Goal: Task Accomplishment & Management: Complete application form

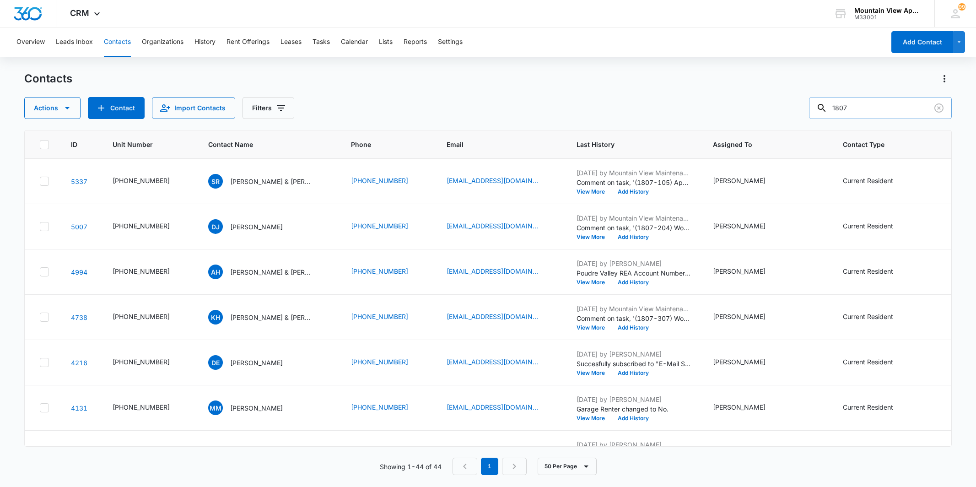
click at [837, 102] on div "1807" at bounding box center [880, 108] width 143 height 22
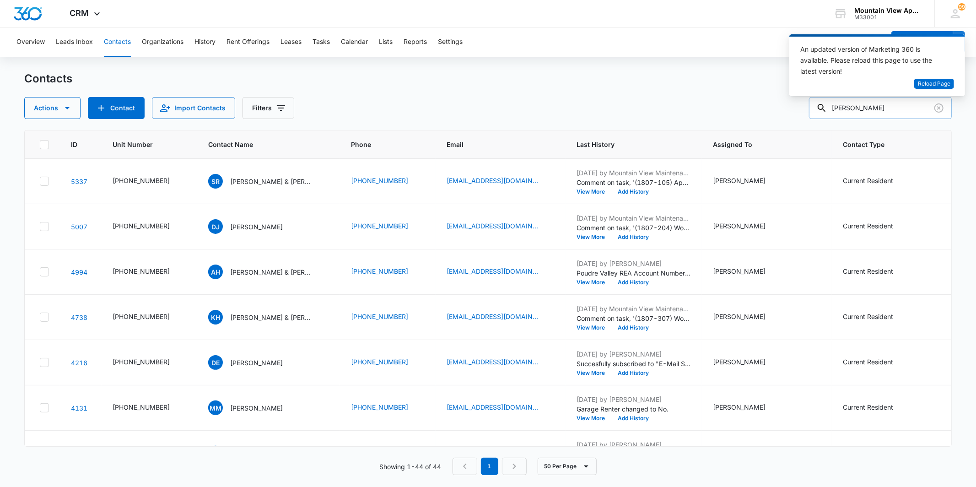
type input "nathan"
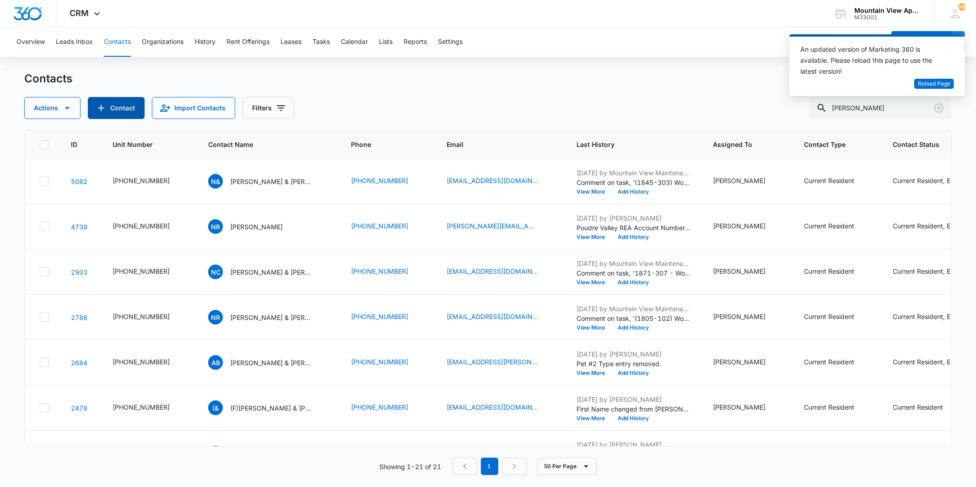
click at [113, 113] on button "Contact" at bounding box center [116, 108] width 57 height 22
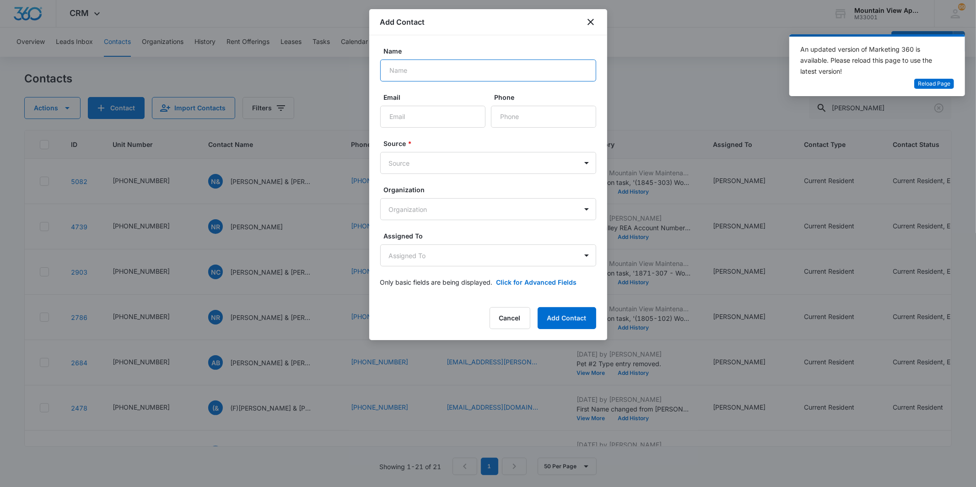
click at [421, 65] on input "Name" at bounding box center [488, 70] width 216 height 22
type input "[PERSON_NAME] & [PERSON_NAME]"
click at [433, 117] on input "Email" at bounding box center [432, 117] width 105 height 22
type input "[EMAIL_ADDRESS][DOMAIN_NAME]"
click at [546, 121] on input "Phone" at bounding box center [543, 117] width 105 height 22
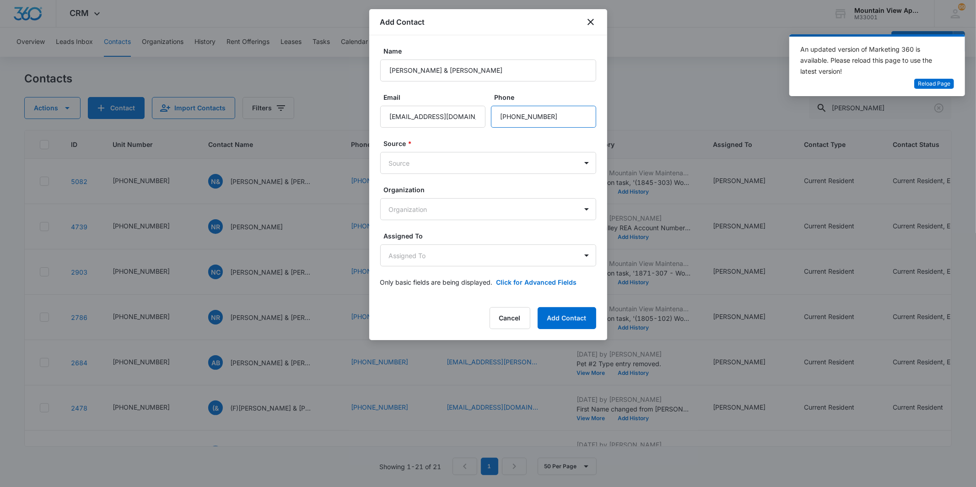
type input "[PHONE_NUMBER]"
click at [484, 184] on form "Name Lindsay Morgan Peroutka & Nathan Peroutka- Bigus Email tsavom13@gmail.com …" at bounding box center [488, 172] width 216 height 252
click at [484, 167] on body "CRM Apps Reputation Websites Forms CRM Email Social Content Ads Intelligence Fi…" at bounding box center [488, 243] width 976 height 487
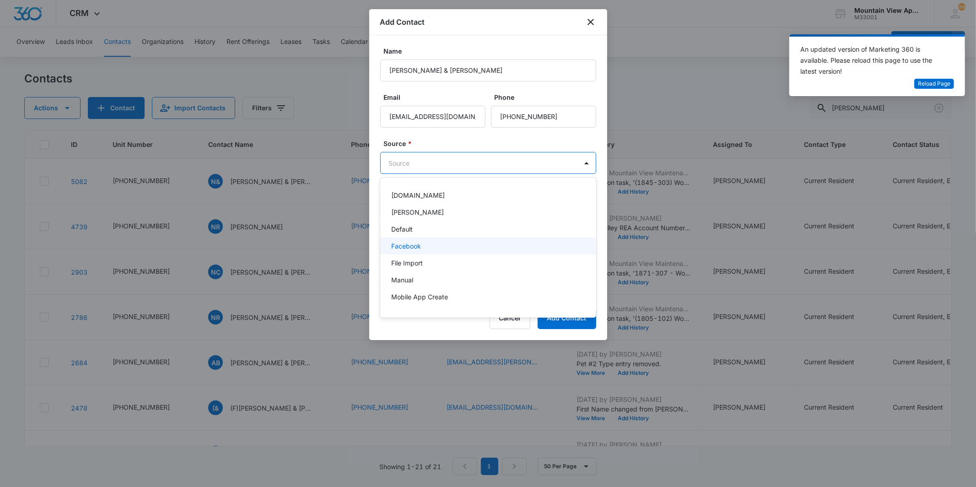
scroll to position [64, 0]
click at [495, 246] on div "Other" at bounding box center [487, 250] width 192 height 10
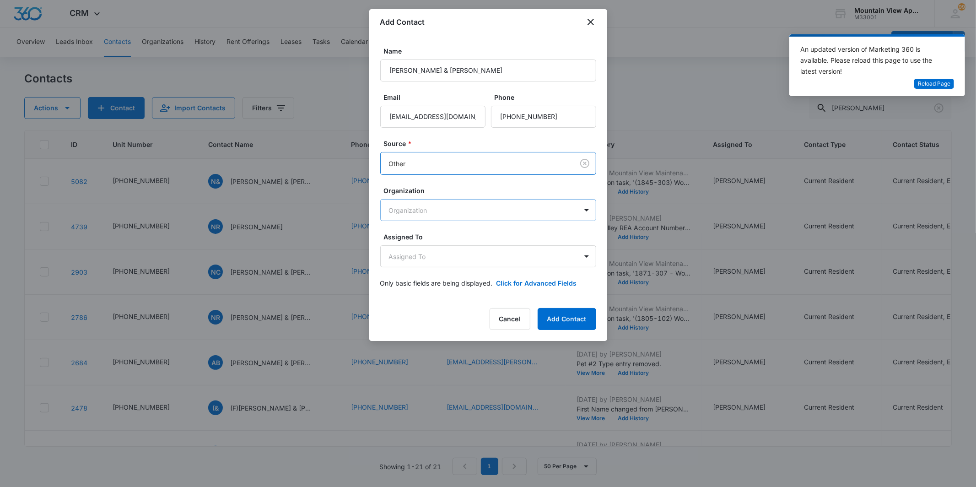
click at [497, 209] on body "CRM Apps Reputation Websites Forms CRM Email Social Content Ads Intelligence Fi…" at bounding box center [488, 243] width 976 height 487
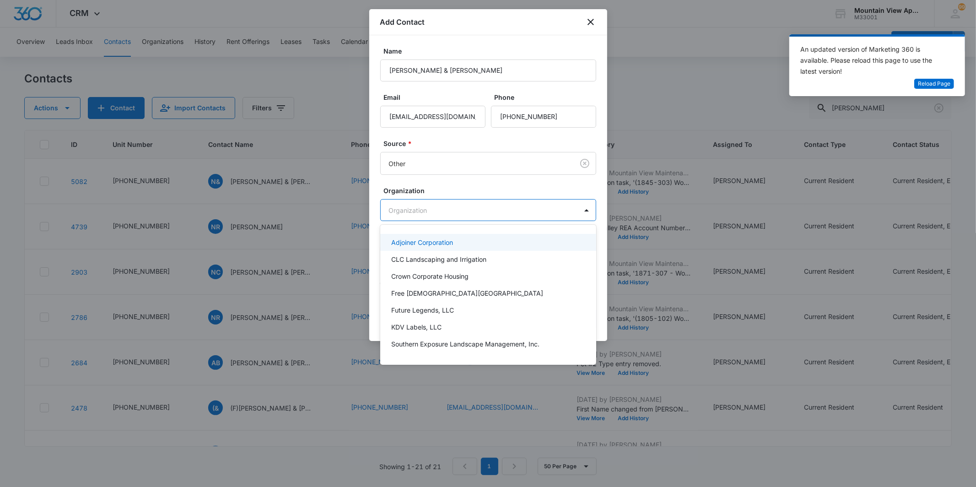
click at [497, 209] on div at bounding box center [488, 243] width 976 height 487
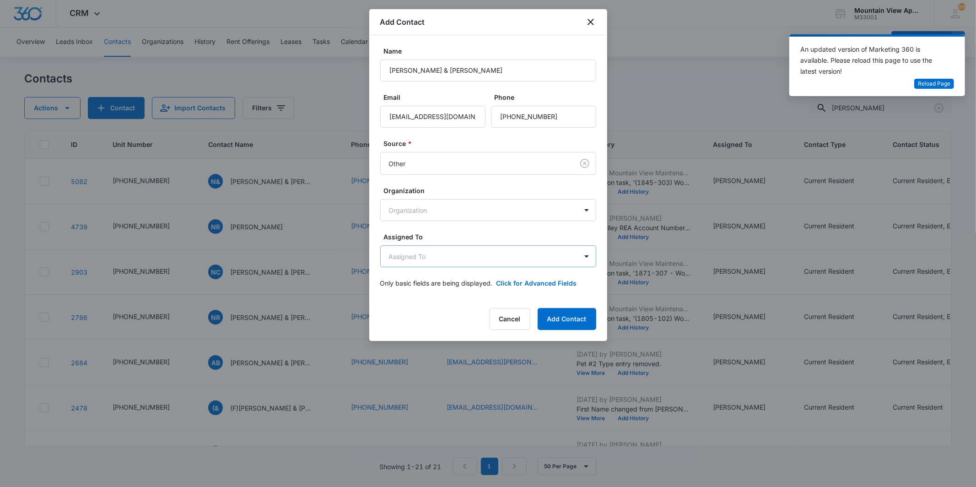
click at [501, 259] on body "CRM Apps Reputation Websites Forms CRM Email Social Content Ads Intelligence Fi…" at bounding box center [488, 243] width 976 height 487
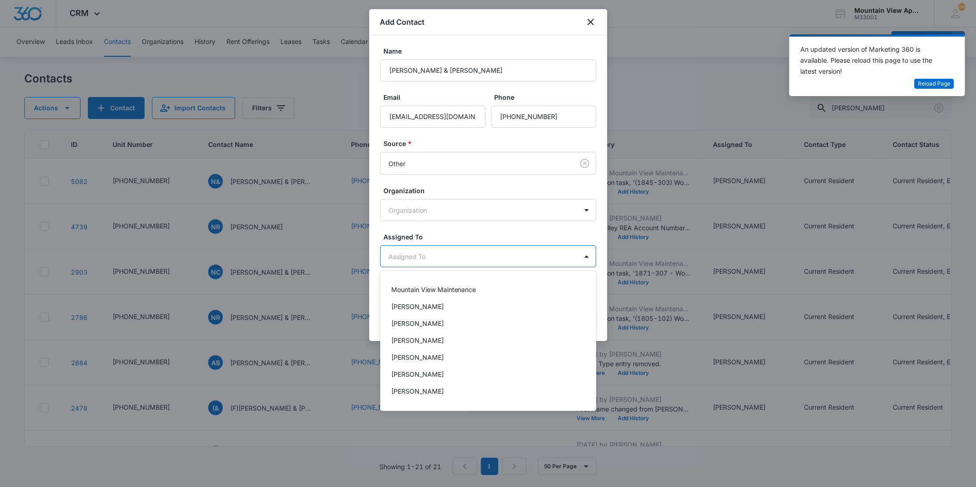
scroll to position [97, 0]
click at [472, 329] on div "[PERSON_NAME]" at bounding box center [487, 327] width 192 height 10
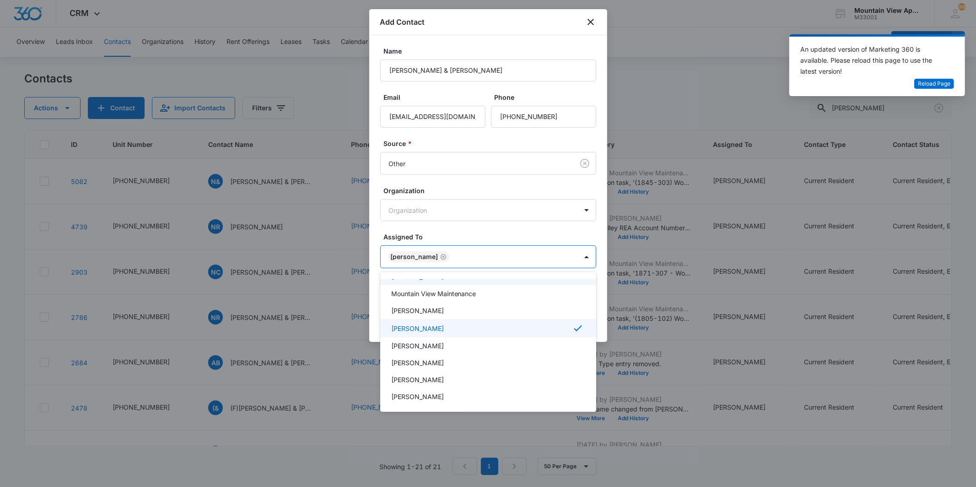
click at [481, 233] on div at bounding box center [488, 243] width 976 height 487
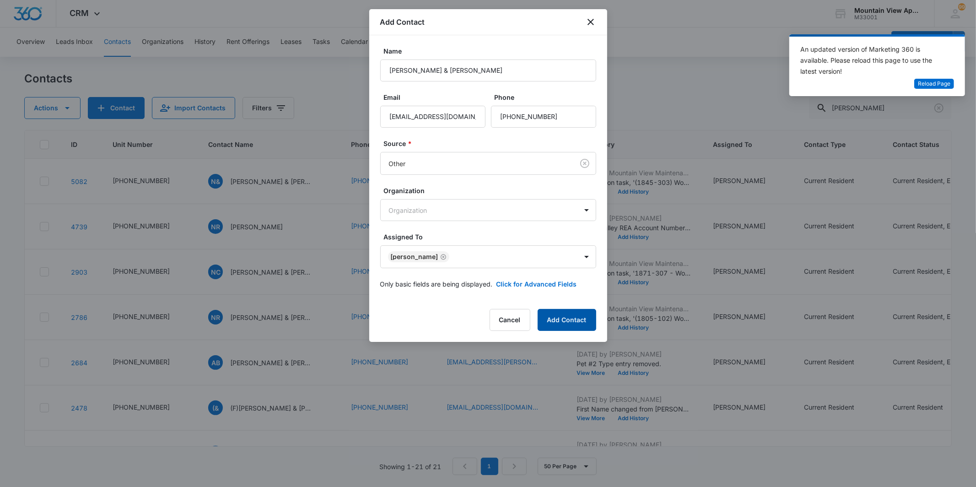
click at [563, 313] on button "Add Contact" at bounding box center [567, 320] width 59 height 22
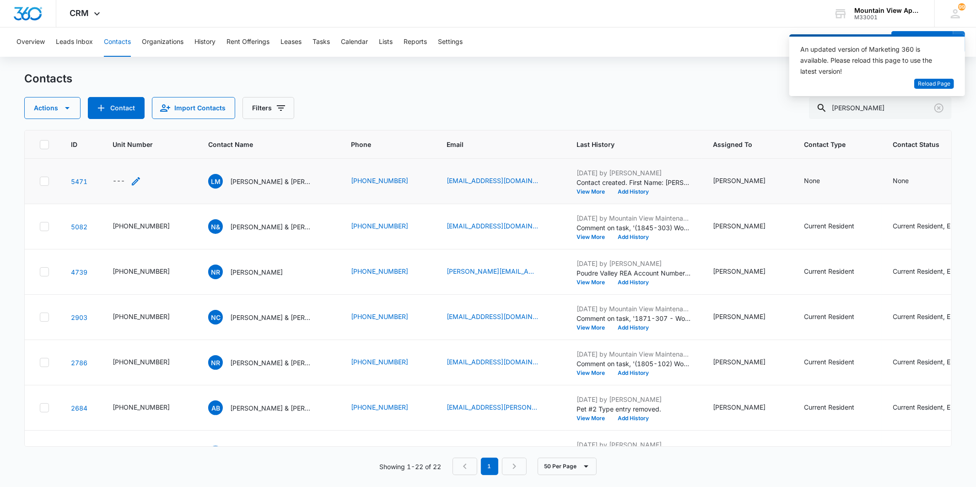
click at [116, 179] on div "---" at bounding box center [119, 181] width 12 height 11
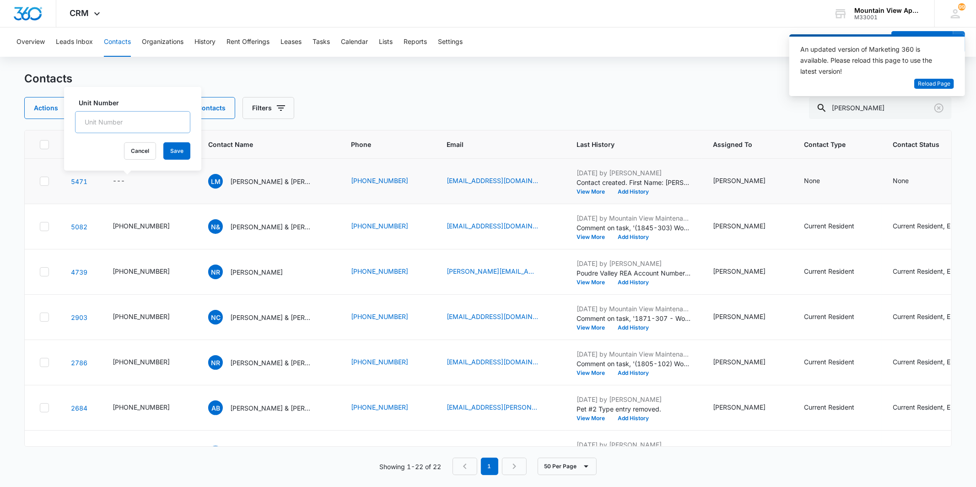
click at [135, 115] on input "Unit Number" at bounding box center [132, 122] width 115 height 22
type input "[PHONE_NUMBER]"
click at [172, 149] on button "Save" at bounding box center [176, 150] width 27 height 17
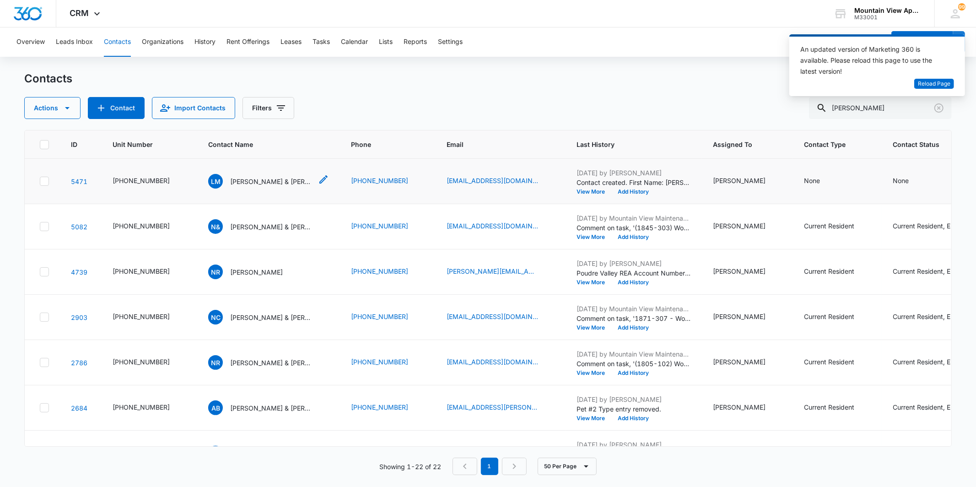
click at [261, 182] on p "[PERSON_NAME] & [PERSON_NAME]" at bounding box center [271, 182] width 82 height 10
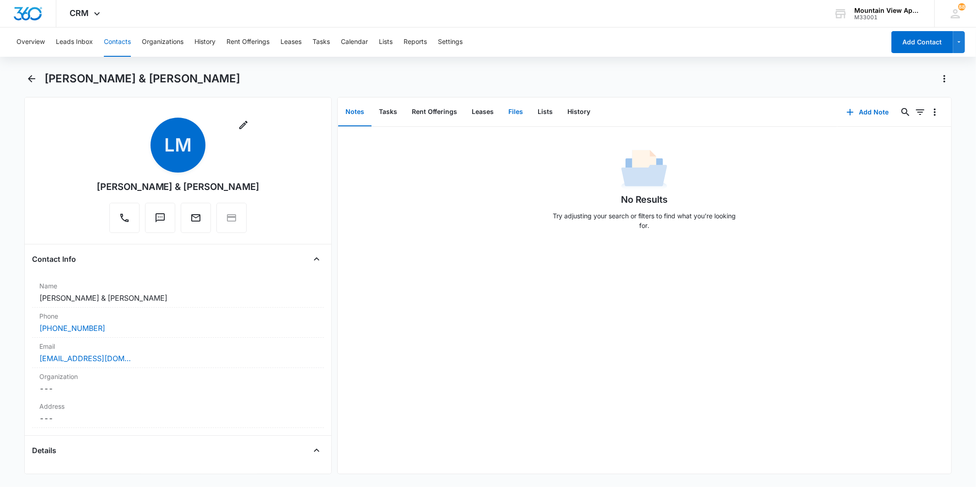
click at [520, 115] on button "Files" at bounding box center [515, 112] width 29 height 28
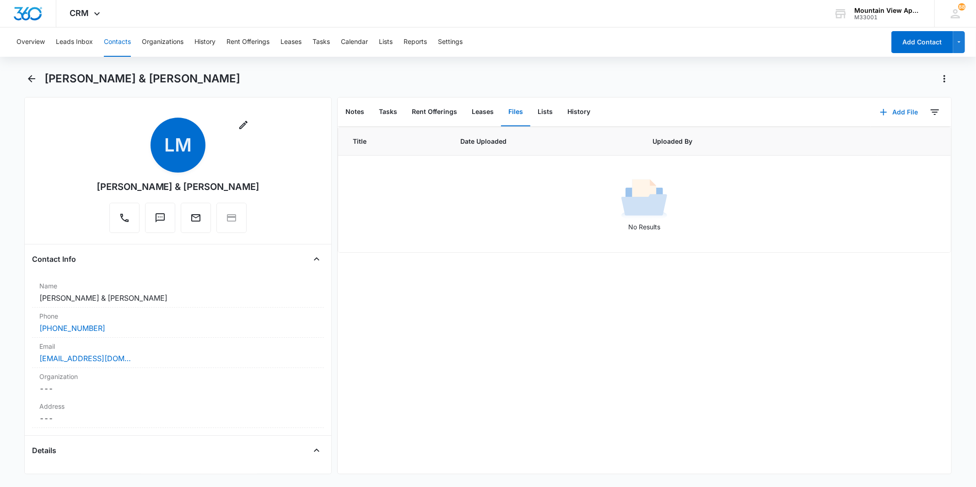
click at [881, 117] on span "button" at bounding box center [883, 112] width 11 height 11
drag, startPoint x: 880, startPoint y: 142, endPoint x: 877, endPoint y: 146, distance: 4.7
click at [877, 146] on button "Upload Files" at bounding box center [892, 141] width 70 height 14
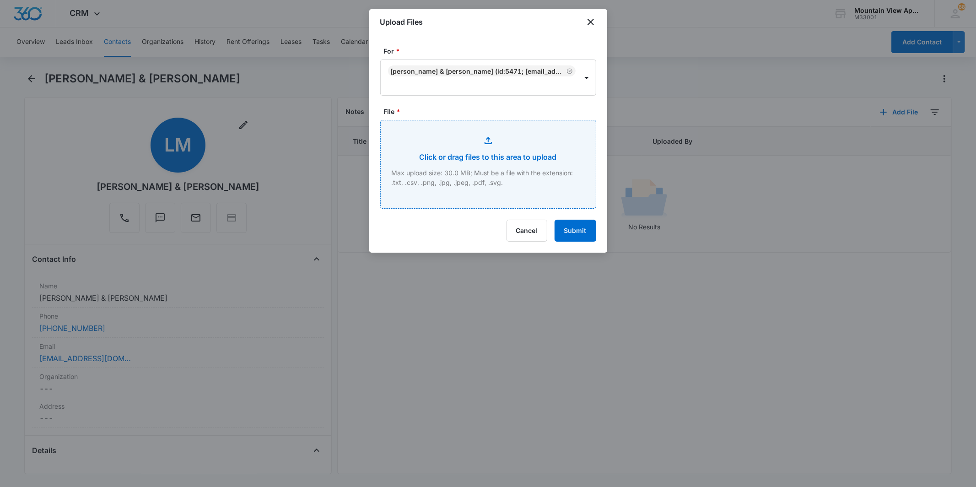
click at [539, 147] on input "File *" at bounding box center [488, 164] width 215 height 88
type input "C:\fakepath\[PHONE_NUMBER] Animal Addendum.pdf"
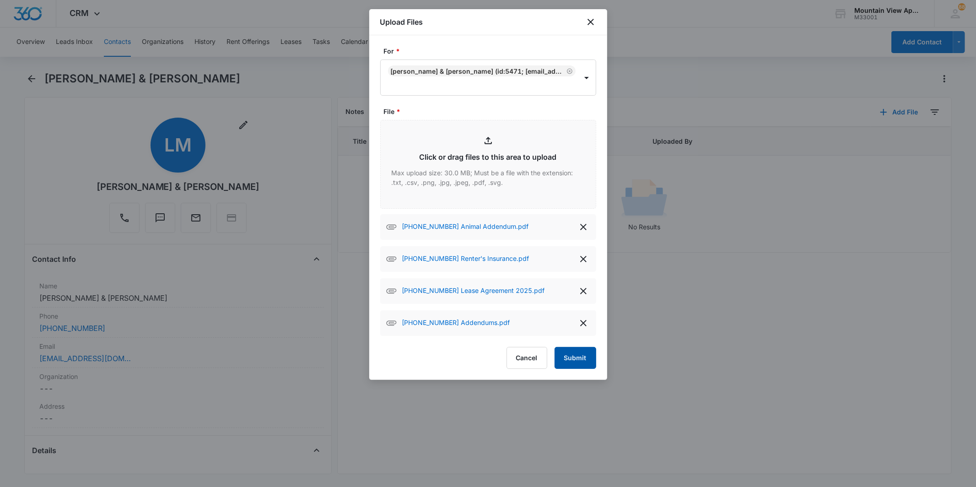
click at [583, 356] on button "Submit" at bounding box center [576, 358] width 42 height 22
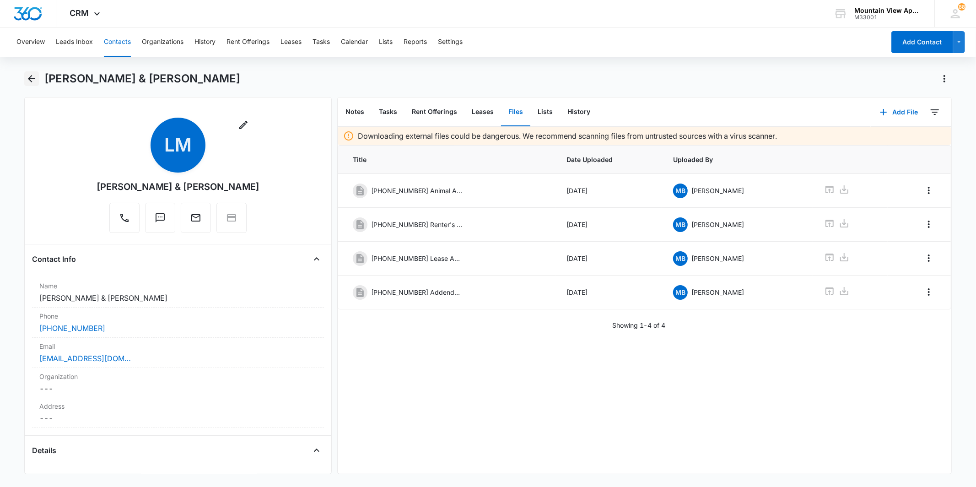
click at [38, 81] on button "Back" at bounding box center [31, 78] width 14 height 15
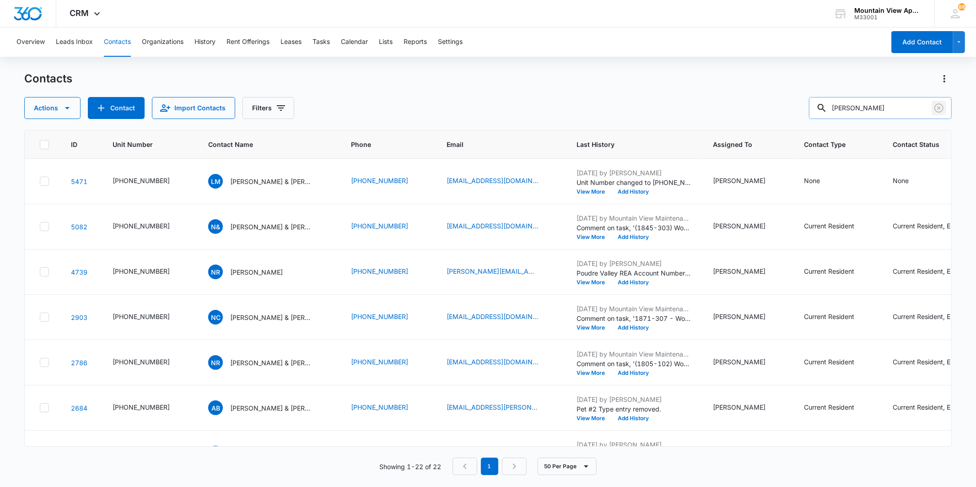
click at [935, 108] on icon "Clear" at bounding box center [939, 108] width 11 height 11
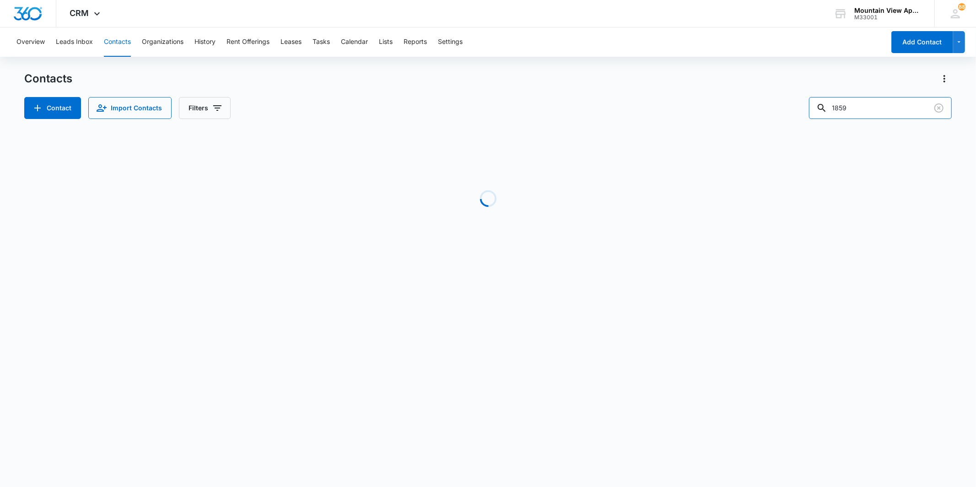
type input "1859"
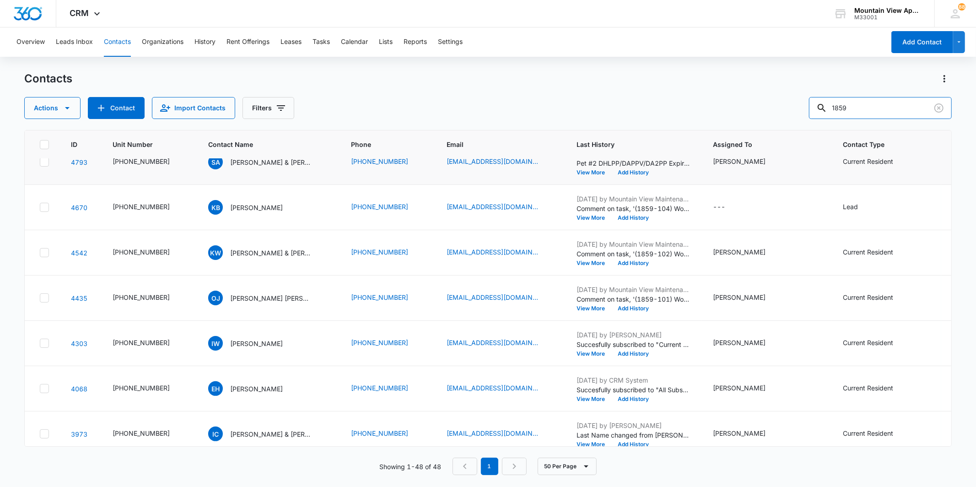
scroll to position [203, 0]
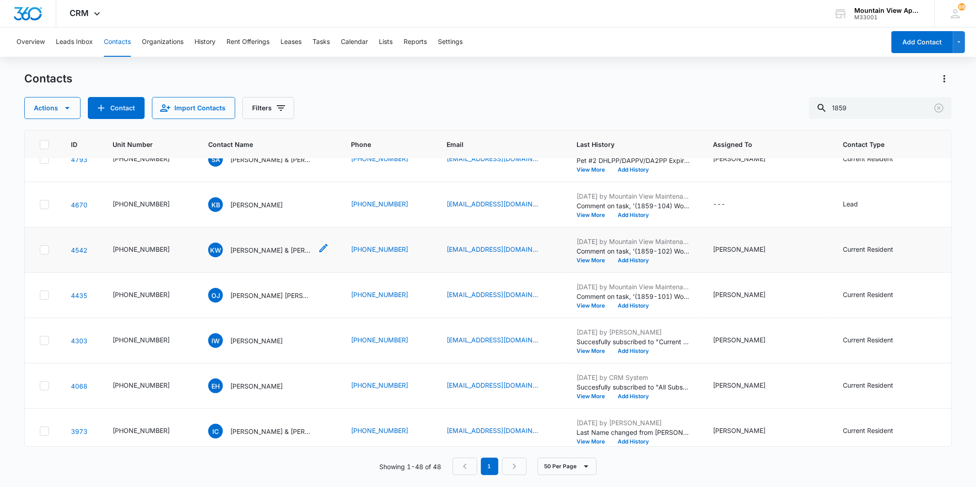
click at [257, 255] on div "KW Kaitlyn Williams & Brandon Bouchard" at bounding box center [260, 250] width 104 height 15
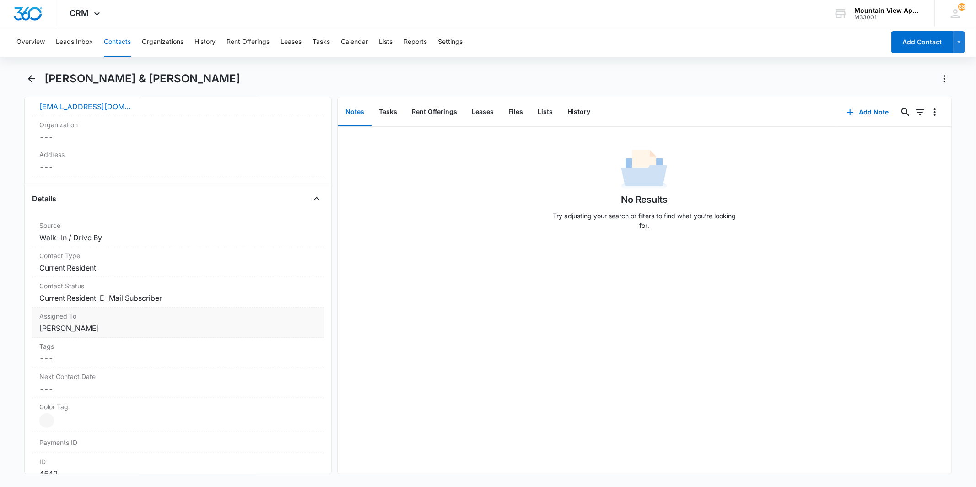
scroll to position [254, 0]
click at [30, 75] on icon "Back" at bounding box center [31, 78] width 11 height 11
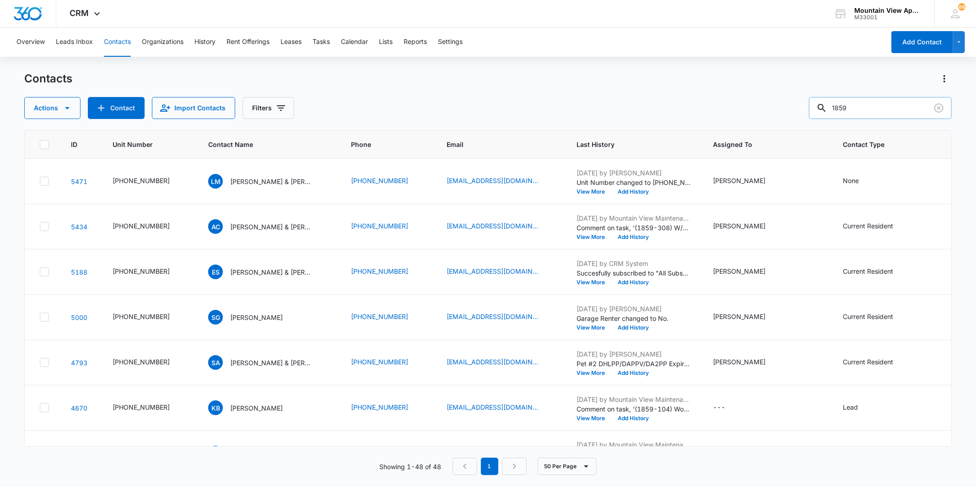
scroll to position [203, 0]
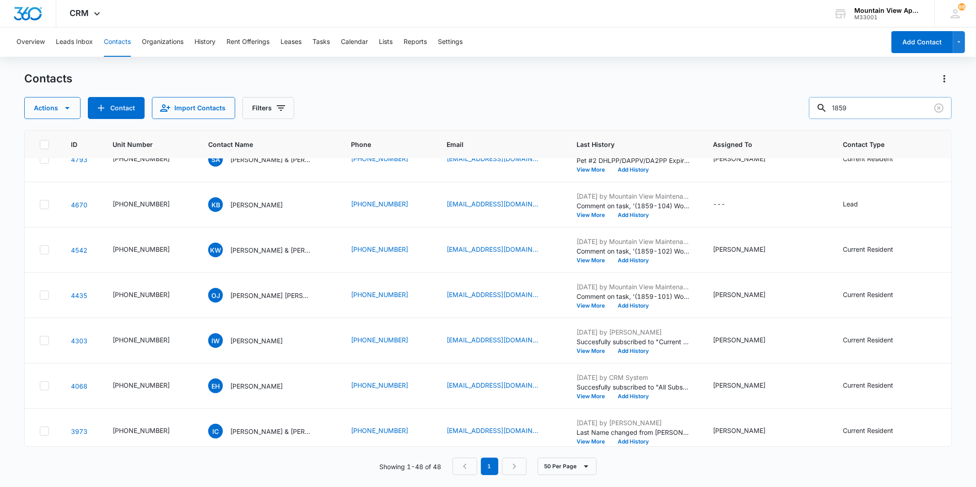
drag, startPoint x: 894, startPoint y: 99, endPoint x: 873, endPoint y: 100, distance: 21.5
click at [873, 100] on input "1859" at bounding box center [880, 108] width 143 height 22
type input "1817"
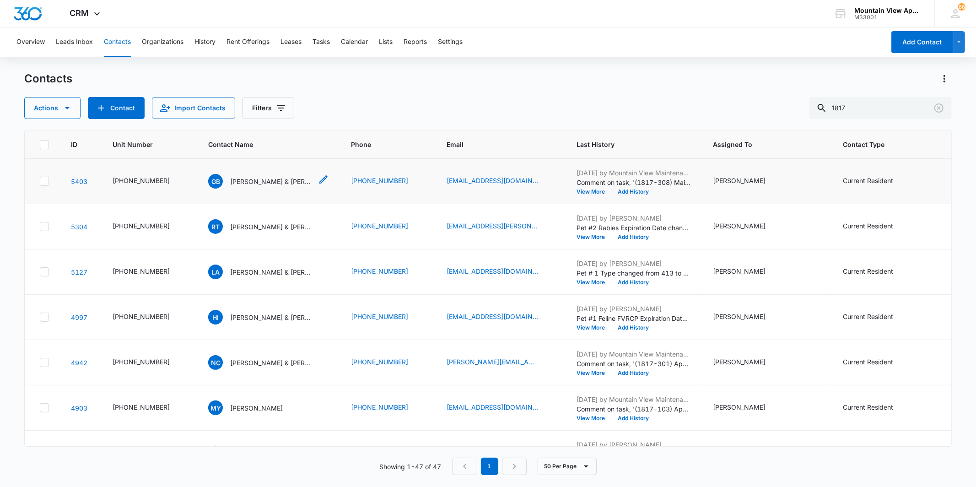
click at [245, 181] on p "Gaige Barnhart & Kyla Barnhart" at bounding box center [271, 182] width 82 height 10
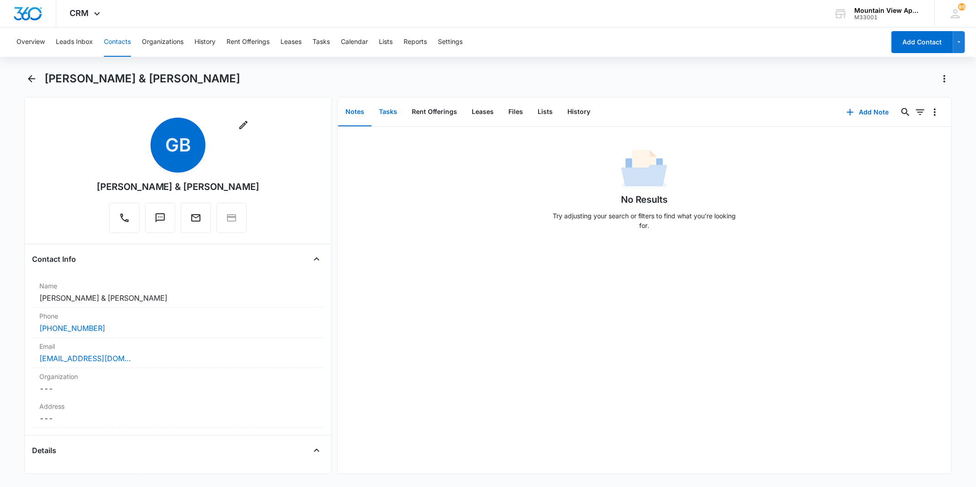
click at [395, 116] on button "Tasks" at bounding box center [388, 112] width 33 height 28
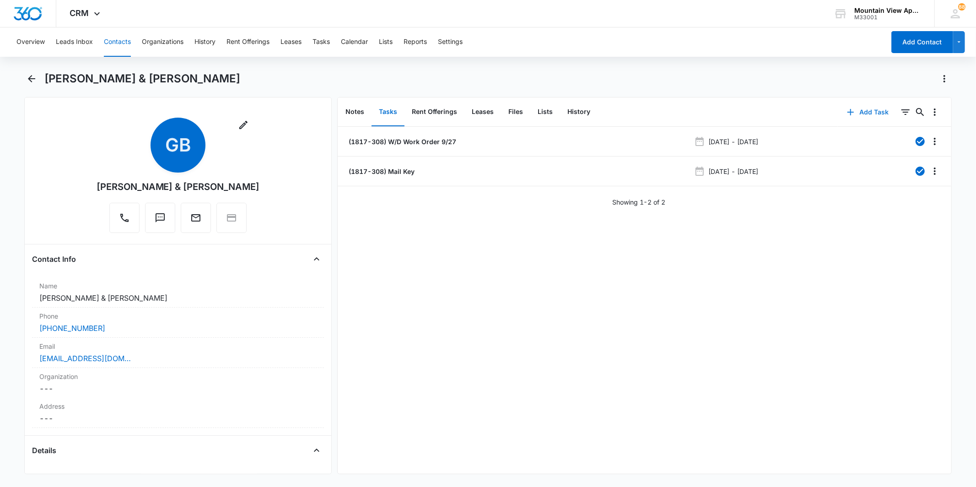
click at [855, 117] on button "Add Task" at bounding box center [868, 112] width 60 height 22
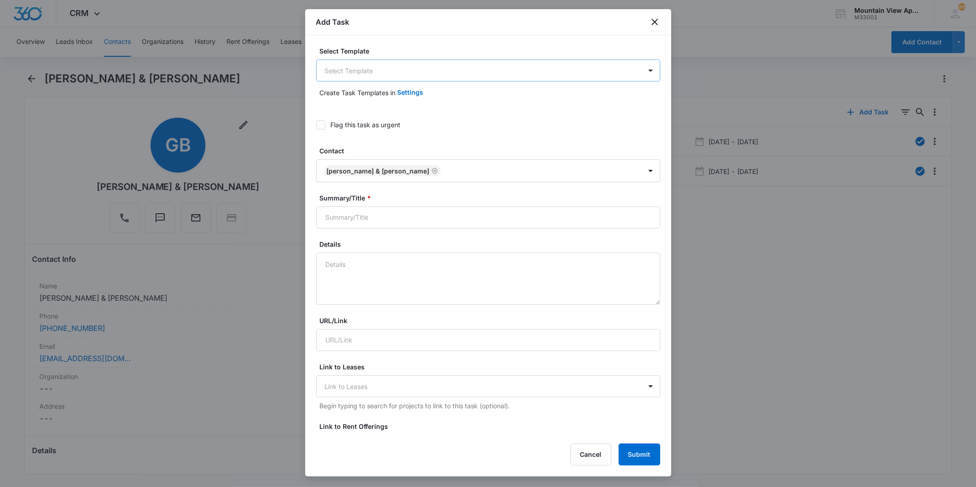
click at [514, 68] on body "CRM Apps Reputation Websites Forms CRM Email Social Content Ads Intelligence Fi…" at bounding box center [488, 243] width 976 height 487
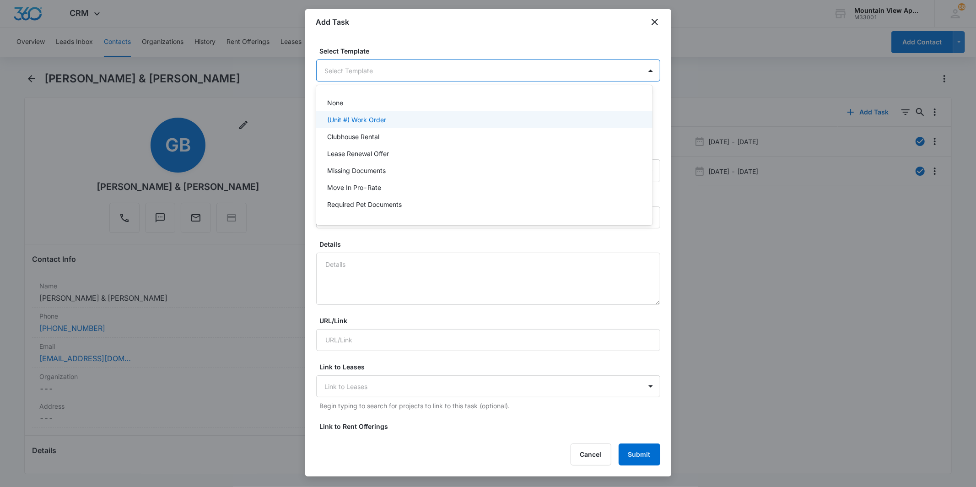
click at [415, 121] on div "(Unit #) Work Order" at bounding box center [483, 120] width 313 height 10
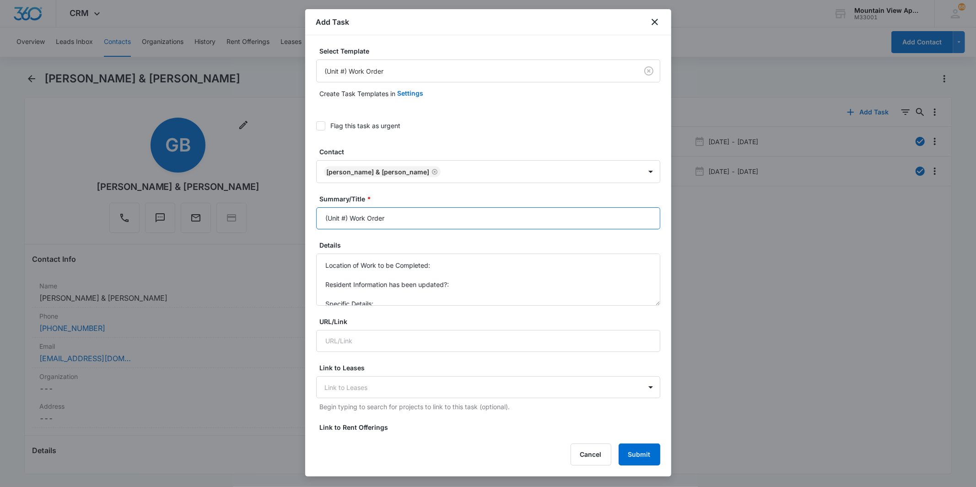
drag, startPoint x: 347, startPoint y: 214, endPoint x: 341, endPoint y: 199, distance: 16.1
click at [341, 199] on div "Summary/Title * (Unit #) Work Order" at bounding box center [488, 211] width 344 height 35
click at [323, 126] on icon at bounding box center [321, 126] width 8 height 8
click at [316, 126] on input "Flag this task as urgent" at bounding box center [316, 126] width 0 height 0
click at [345, 214] on input "(Unit #) Work Order" at bounding box center [488, 218] width 344 height 22
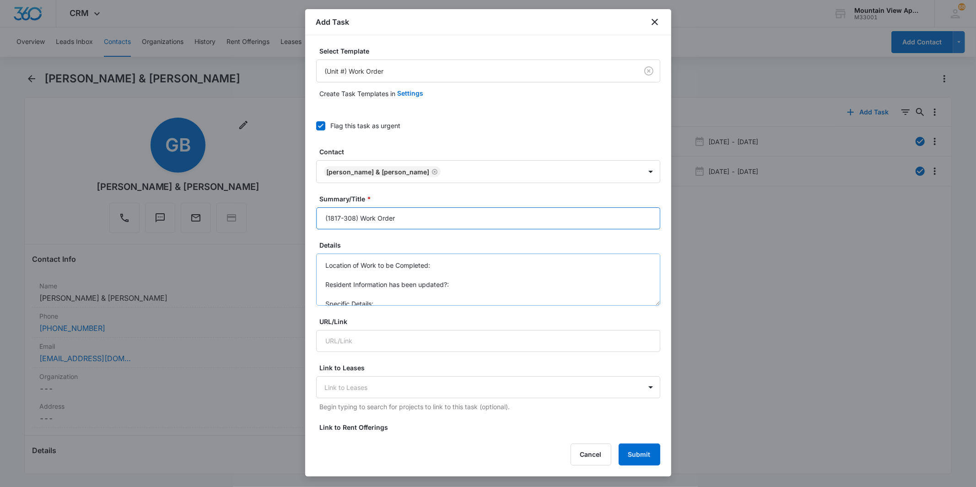
type input "(1817-308) Work Order"
click at [463, 266] on textarea "Location of Work to be Completed: Resident Information has been updated?: Speci…" at bounding box center [488, 280] width 344 height 52
click at [470, 278] on textarea "Location of Work to be Completed: Primary Closet Resident Information has been …" at bounding box center [488, 280] width 344 height 52
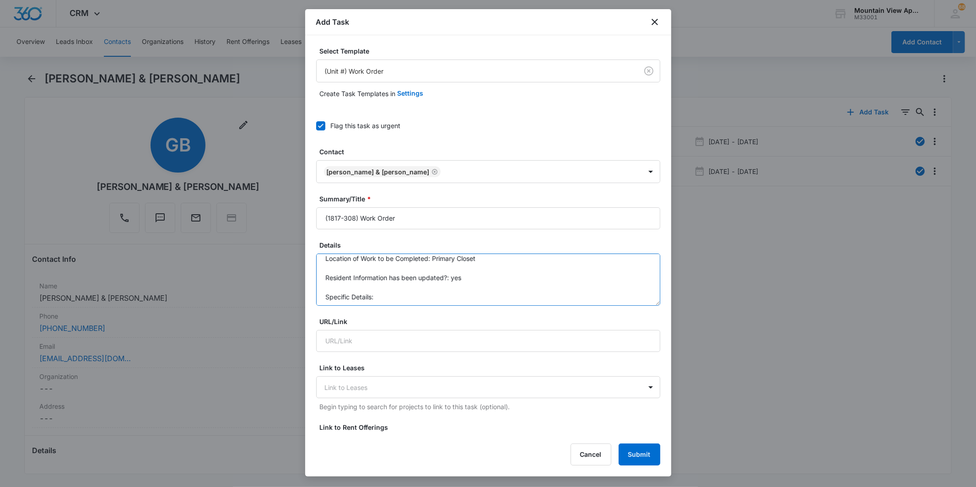
scroll to position [9, 0]
click at [405, 298] on textarea "Location of Work to be Completed: Primary Closet Resident Information has been …" at bounding box center [488, 280] width 344 height 52
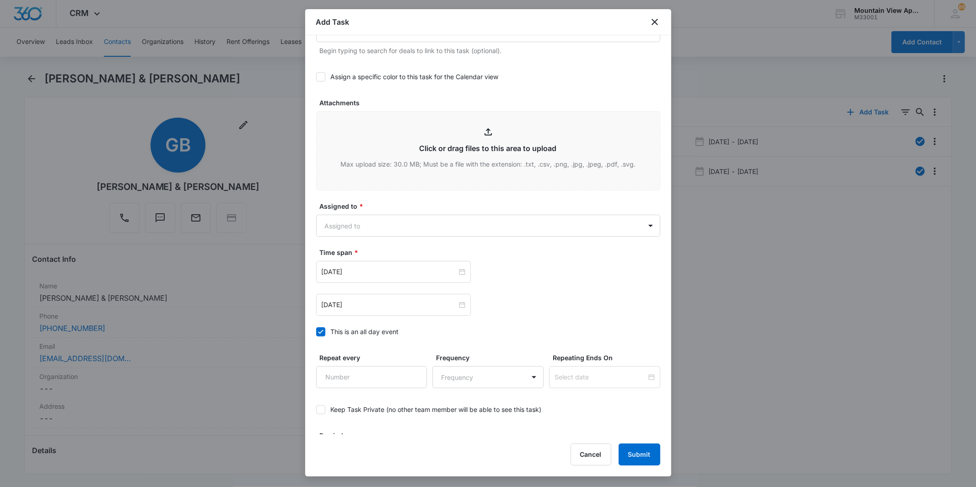
scroll to position [447, 0]
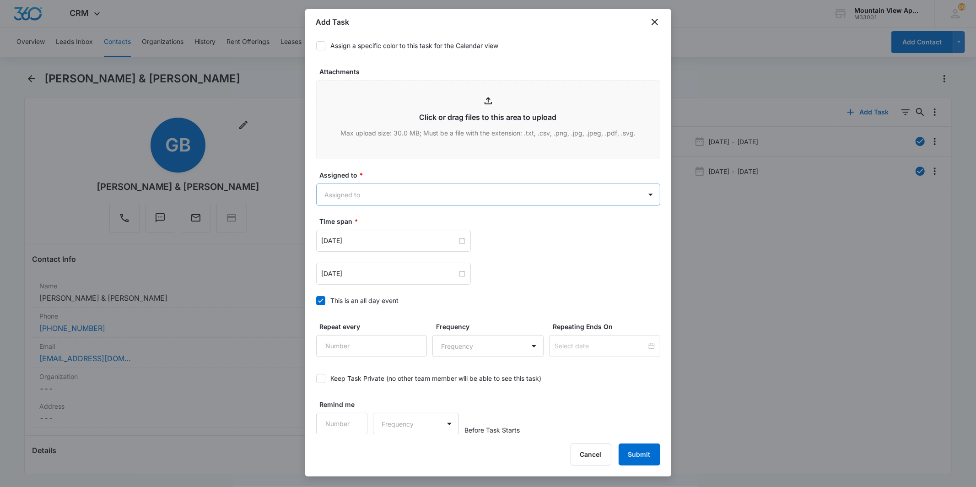
type textarea "Location of Work to be Completed: Primary Closet Resident Information has been …"
click at [471, 194] on body "CRM Apps Reputation Websites Forms CRM Email Social Content Ads Intelligence Fi…" at bounding box center [488, 243] width 976 height 487
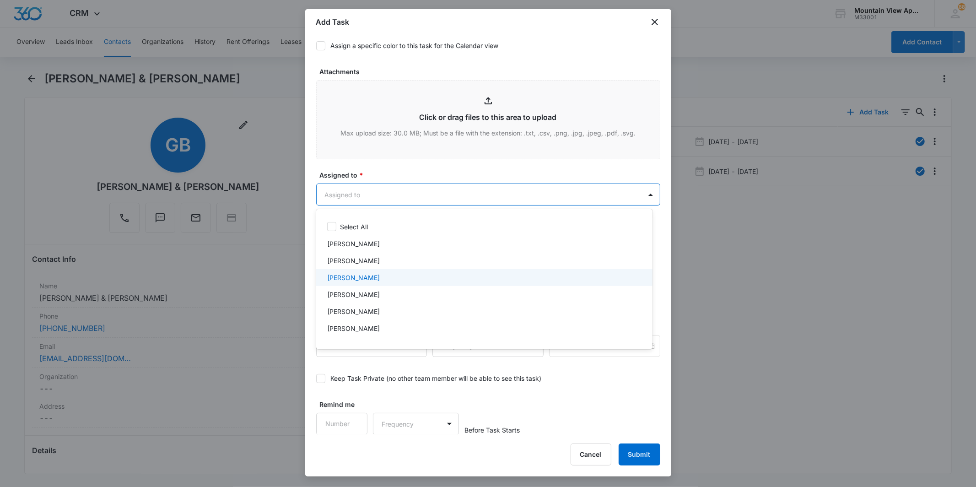
scroll to position [199, 0]
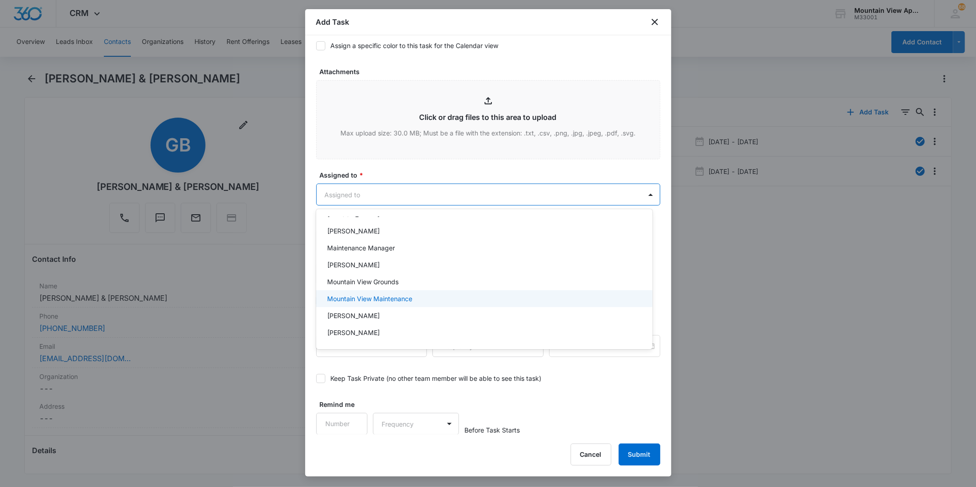
click at [477, 300] on div "Mountain View Maintenance" at bounding box center [483, 299] width 313 height 10
click at [472, 195] on div at bounding box center [488, 243] width 976 height 487
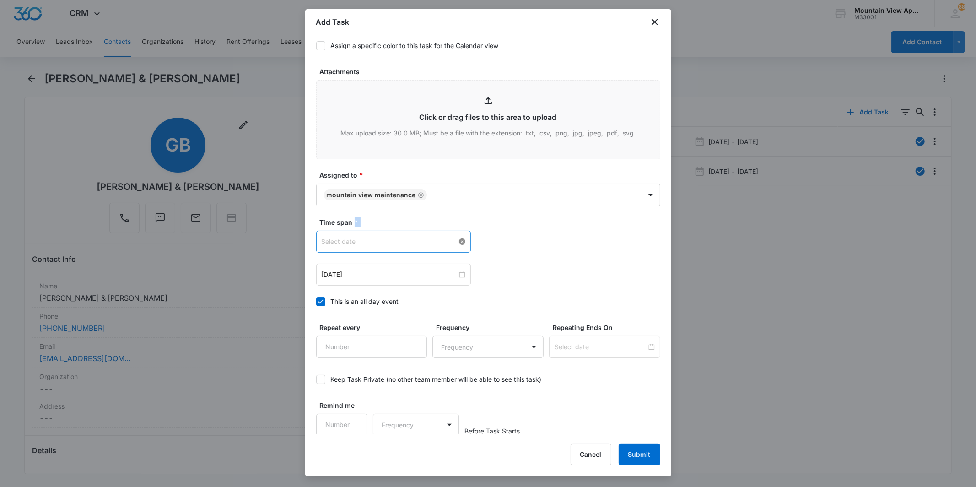
click at [458, 243] on div at bounding box center [394, 242] width 144 height 10
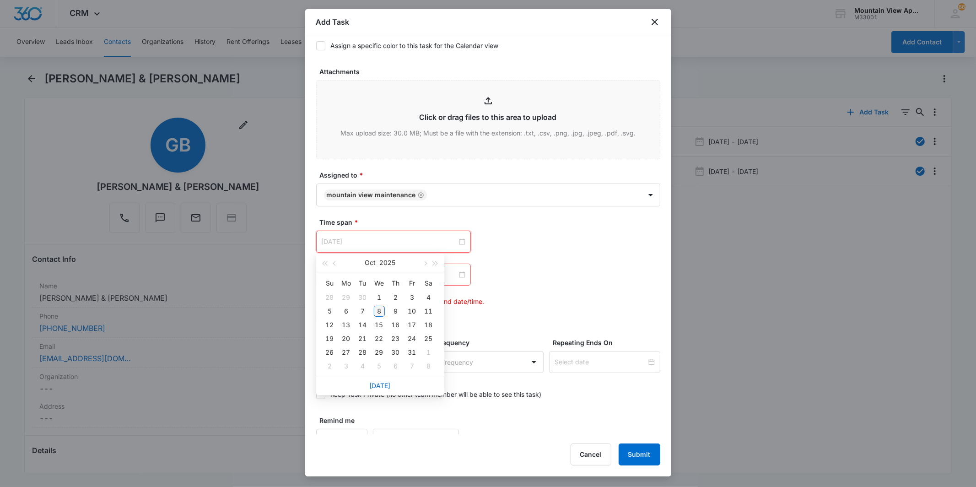
type input "[DATE]"
click at [377, 306] on div "8" at bounding box center [379, 311] width 11 height 11
click at [458, 274] on div at bounding box center [394, 275] width 144 height 10
type input "Oct 10, 2025"
click at [413, 343] on div "10" at bounding box center [412, 344] width 11 height 11
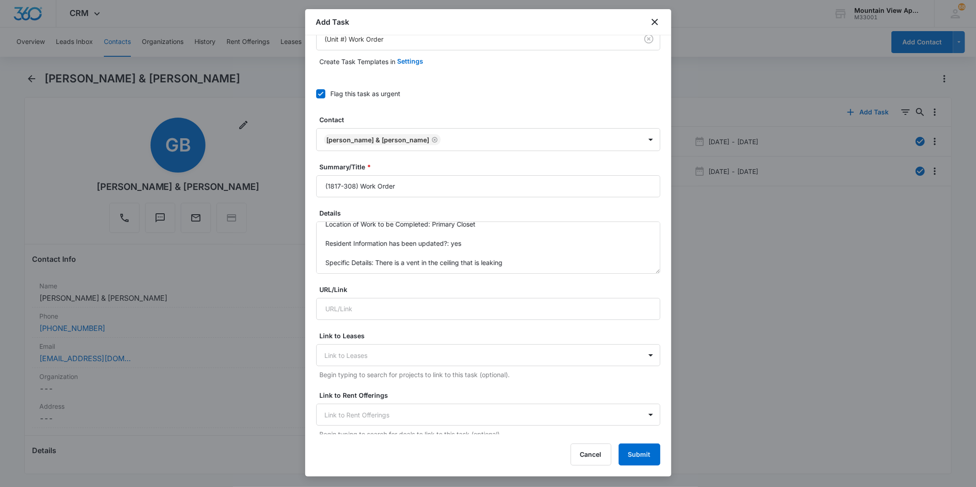
scroll to position [0, 0]
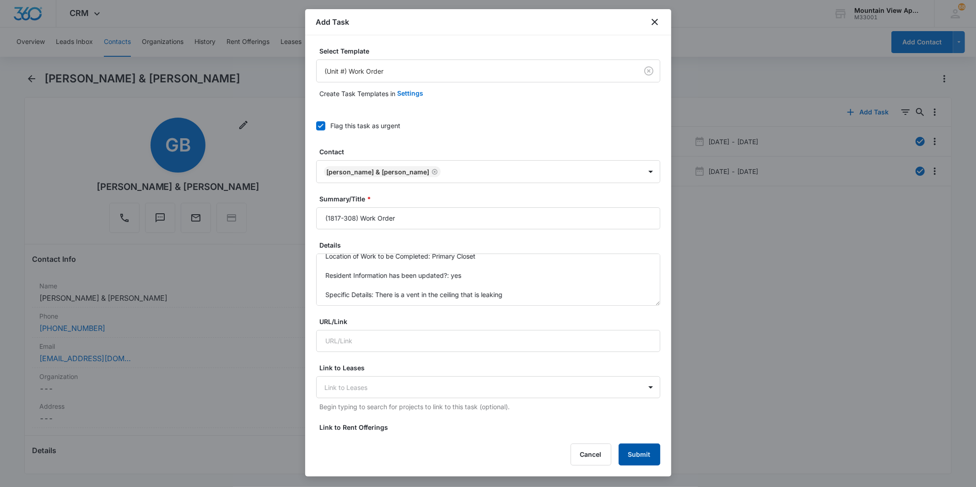
click at [646, 447] on button "Submit" at bounding box center [640, 454] width 42 height 22
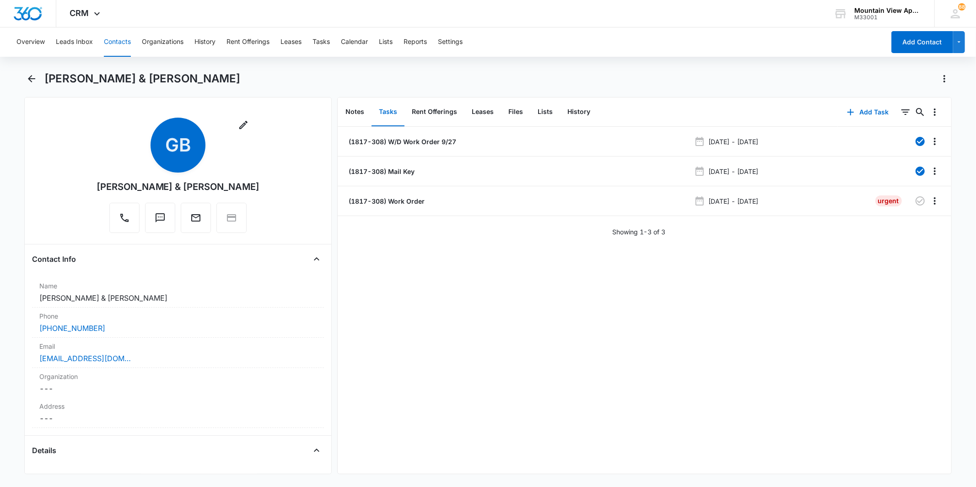
click at [121, 37] on button "Contacts" at bounding box center [117, 41] width 27 height 29
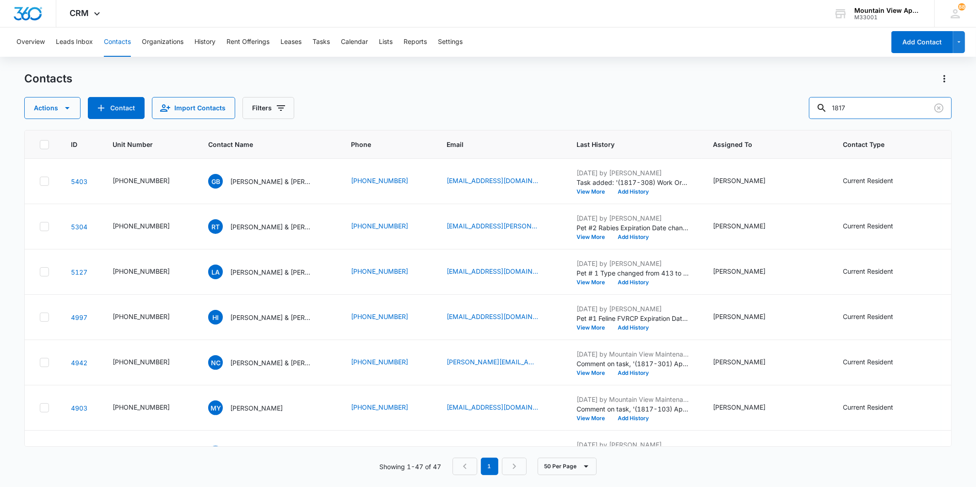
drag, startPoint x: 872, startPoint y: 108, endPoint x: 759, endPoint y: 109, distance: 113.0
click at [786, 110] on div "Actions Contact Import Contacts Filters 1817" at bounding box center [487, 108] width 927 height 22
type input "Davila"
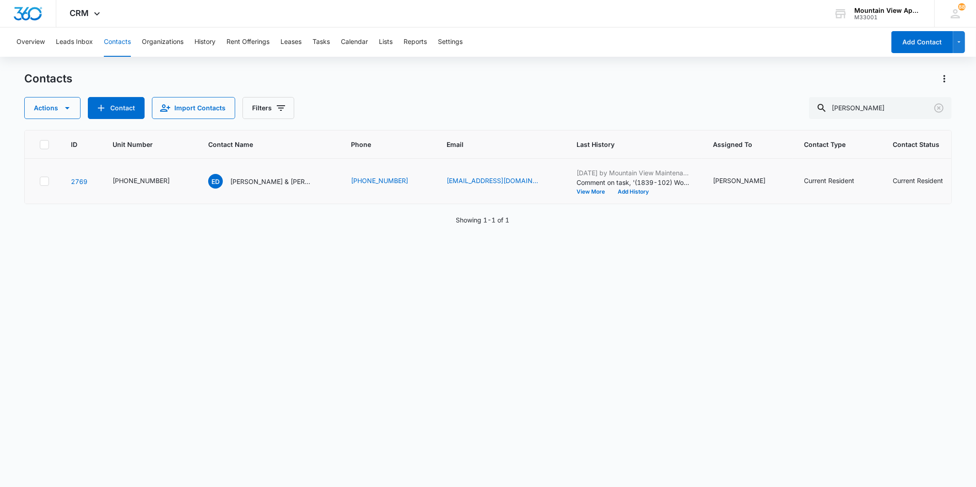
click at [268, 173] on td "ED Elizabeth Davila & Melissa S Mireles" at bounding box center [268, 181] width 143 height 45
click at [262, 180] on p "Elizabeth Davila & Melissa S Mireles" at bounding box center [271, 182] width 82 height 10
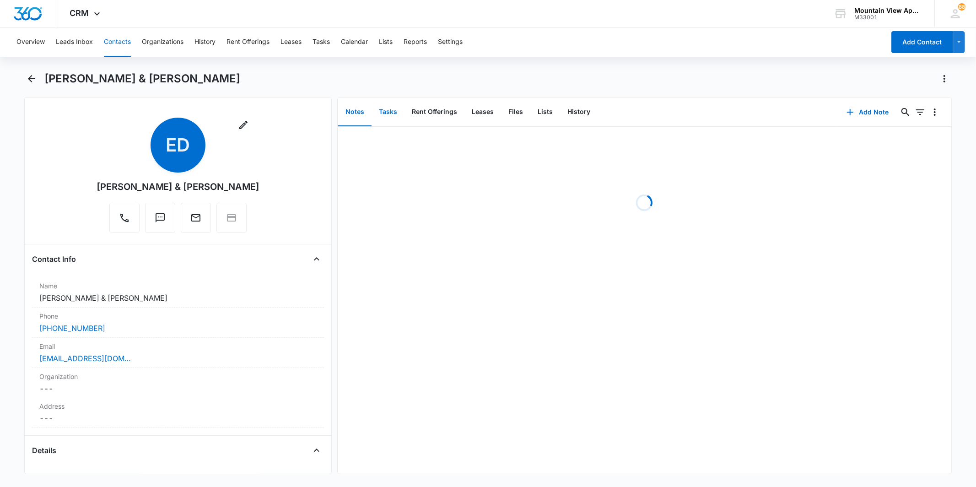
click at [390, 117] on button "Tasks" at bounding box center [388, 112] width 33 height 28
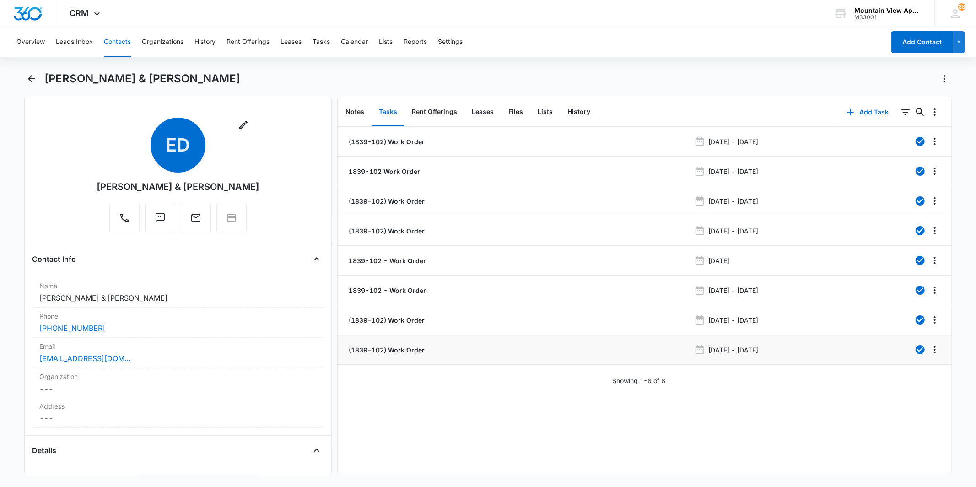
click at [413, 348] on p "(1839-102) Work Order" at bounding box center [386, 350] width 78 height 10
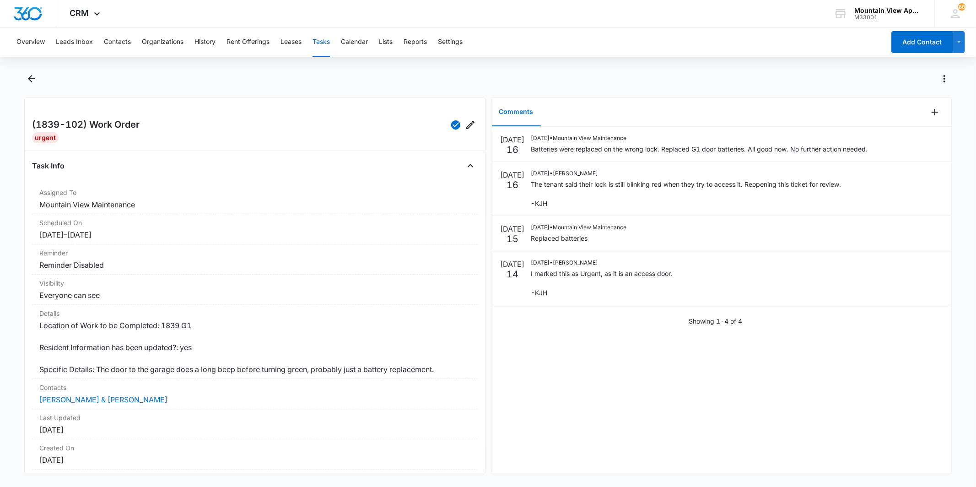
click at [24, 75] on main "(1839-102) Work Order Urgent Task Info Assigned To Mountain View Maintenance Sc…" at bounding box center [488, 278] width 976 height 414
click at [29, 71] on button "Back" at bounding box center [31, 78] width 14 height 15
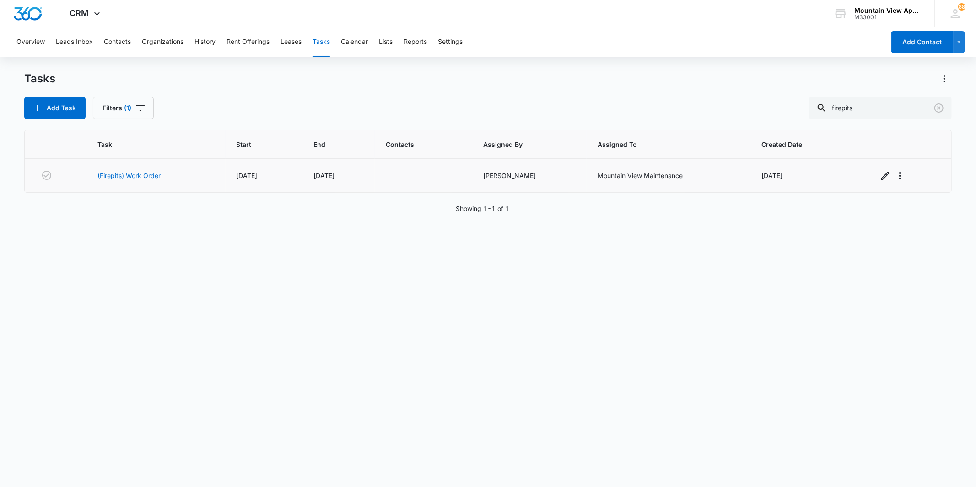
click at [341, 184] on td "10/06/25" at bounding box center [338, 176] width 72 height 34
click at [122, 43] on button "Contacts" at bounding box center [117, 41] width 27 height 29
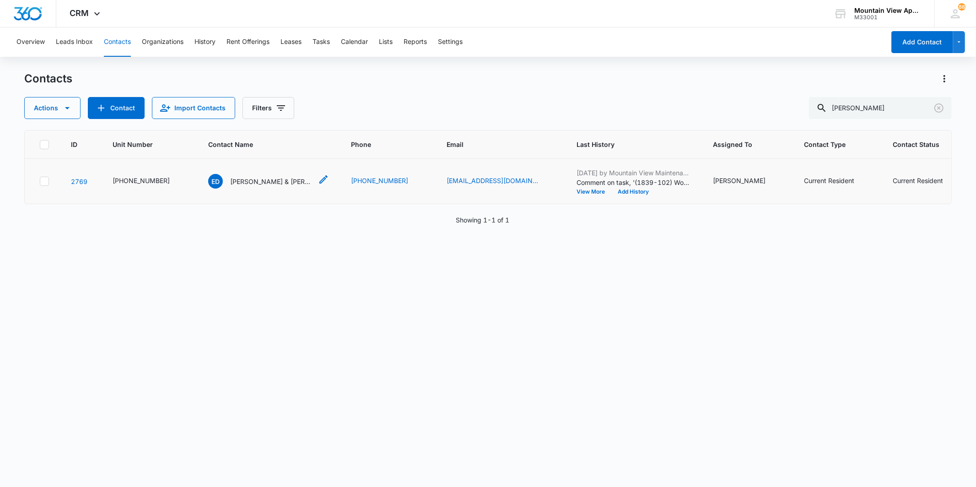
click at [277, 184] on p "Elizabeth Davila & Melissa S Mireles" at bounding box center [271, 182] width 82 height 10
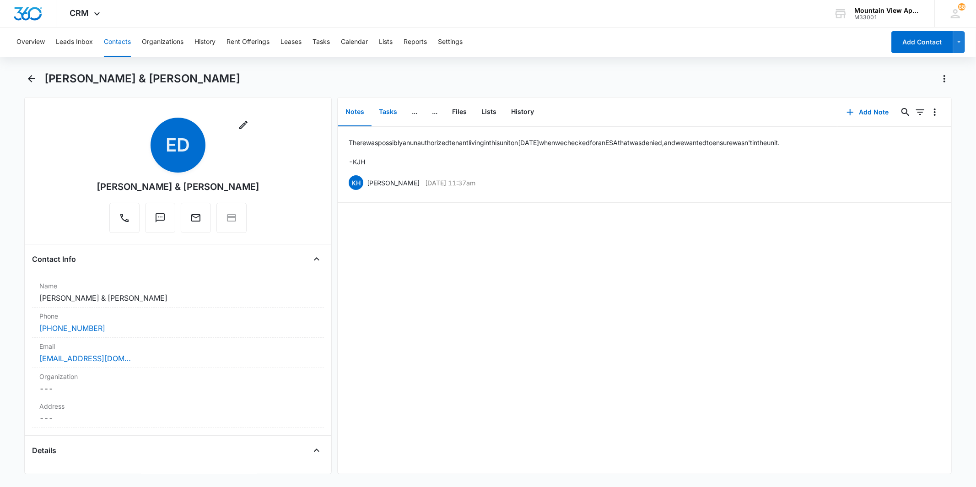
click at [394, 114] on button "Tasks" at bounding box center [388, 112] width 33 height 28
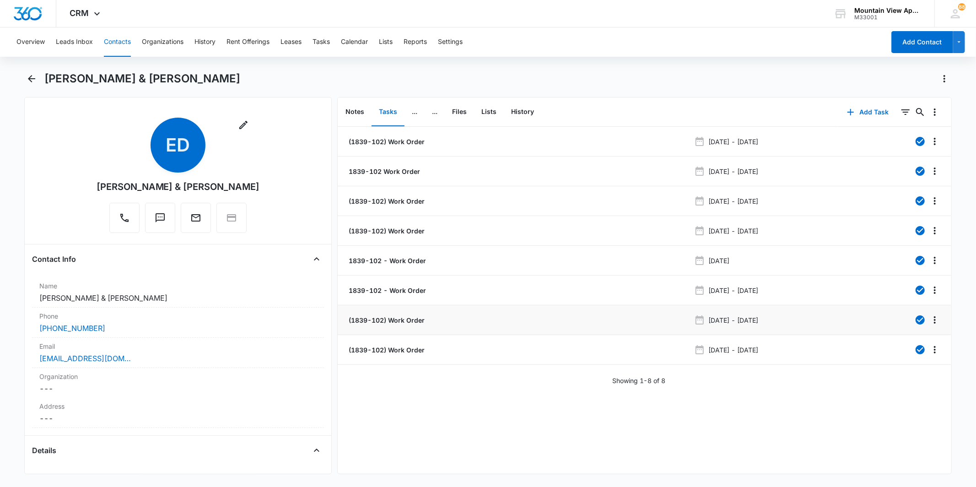
click at [403, 318] on p "(1839-102) Work Order" at bounding box center [386, 320] width 78 height 10
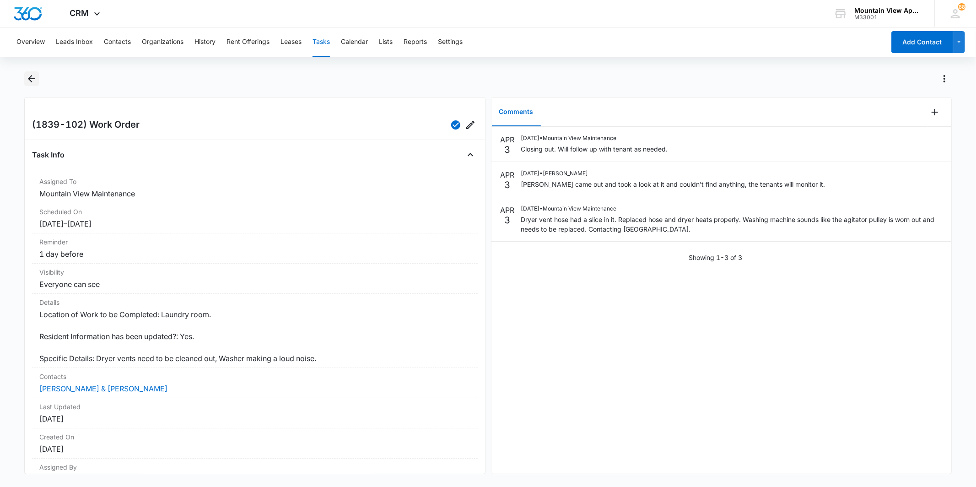
click at [38, 79] on button "Back" at bounding box center [31, 78] width 14 height 15
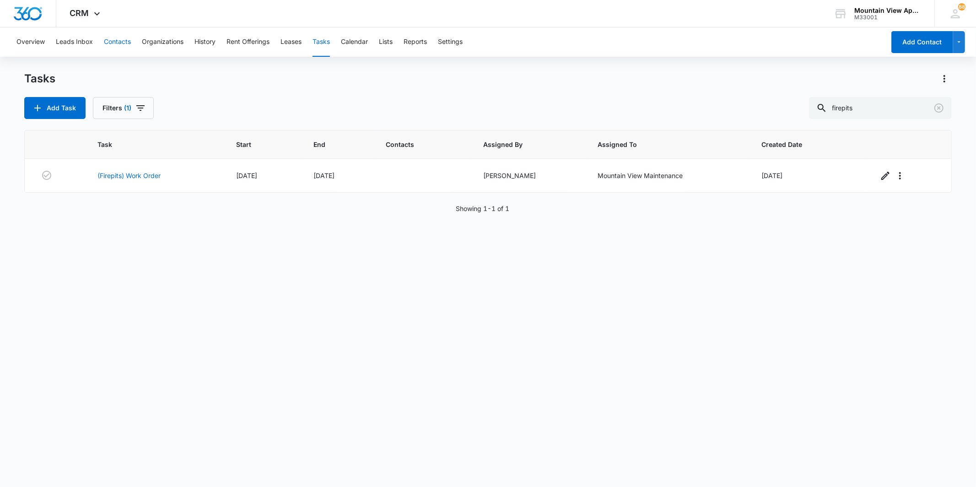
click at [125, 39] on button "Contacts" at bounding box center [117, 41] width 27 height 29
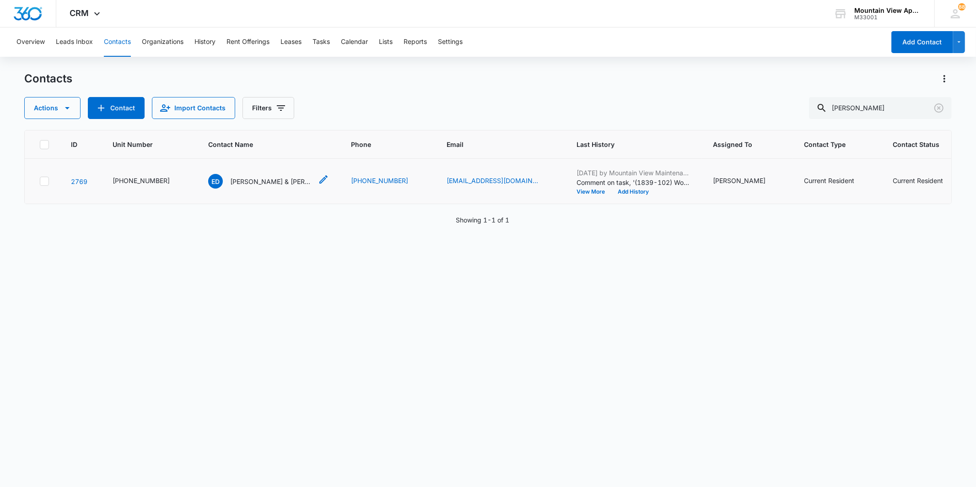
click at [269, 174] on div "ED Elizabeth Davila & Melissa S Mireles" at bounding box center [260, 181] width 104 height 15
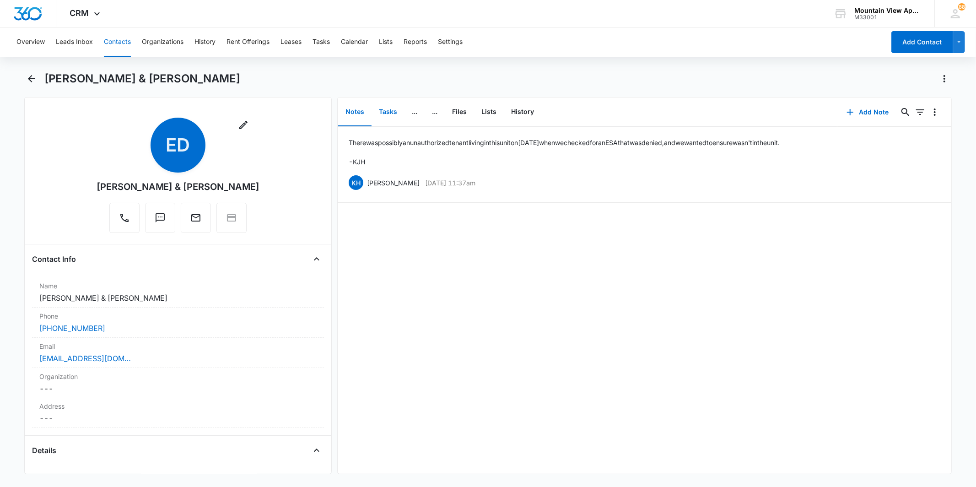
click at [388, 112] on button "Tasks" at bounding box center [388, 112] width 33 height 28
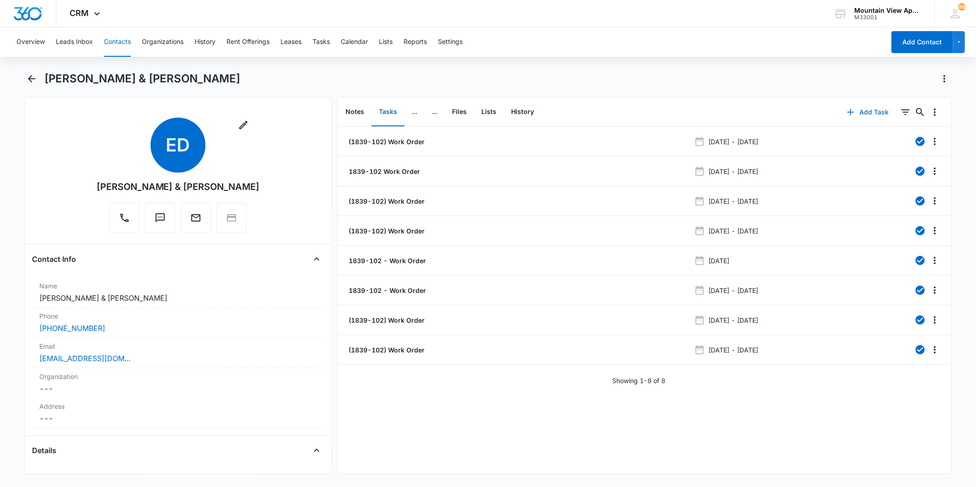
click at [881, 110] on button "Add Task" at bounding box center [868, 112] width 60 height 22
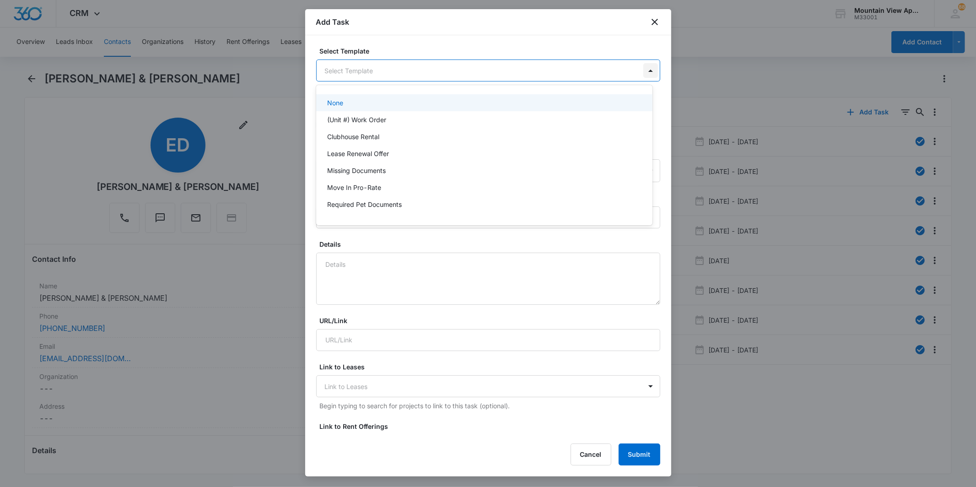
click at [644, 70] on body "CRM Apps Reputation Websites Forms CRM Email Social Content Ads Intelligence Fi…" at bounding box center [488, 243] width 976 height 487
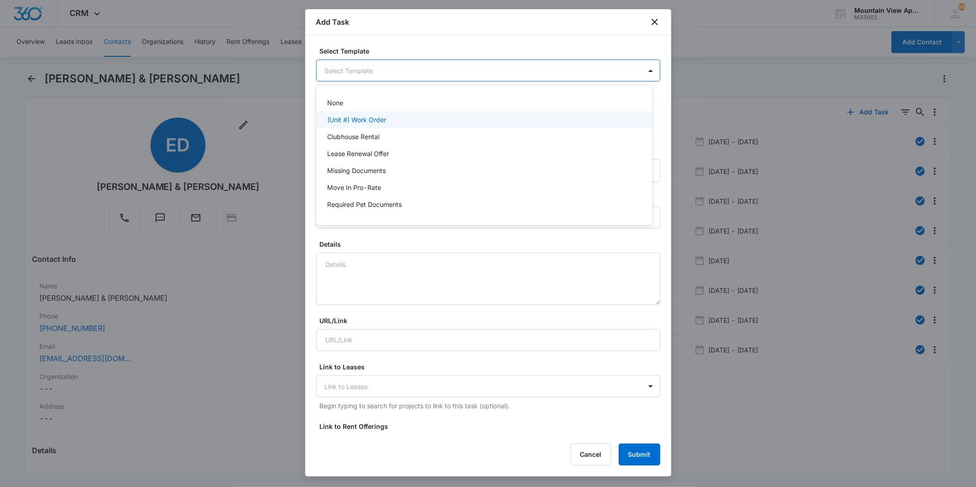
click at [523, 124] on div "(Unit #) Work Order" at bounding box center [483, 120] width 313 height 10
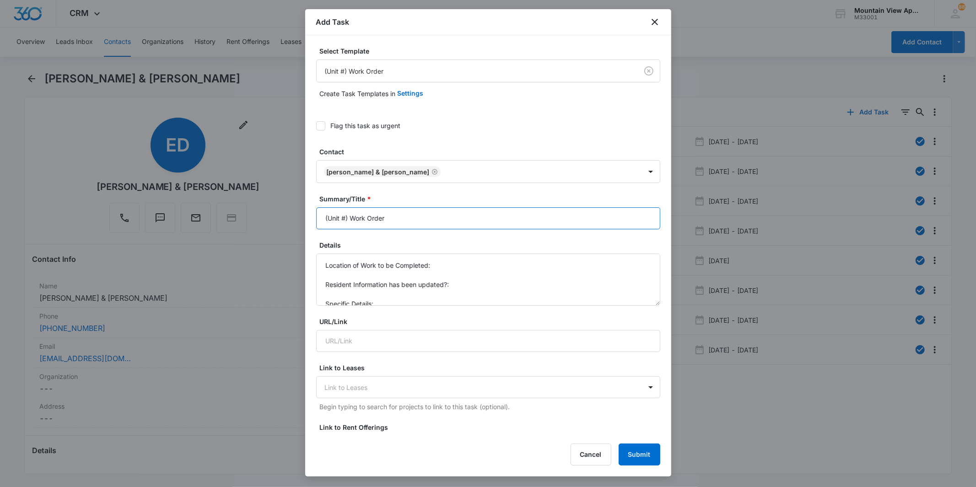
drag, startPoint x: 348, startPoint y: 212, endPoint x: 236, endPoint y: 217, distance: 112.2
click at [263, 220] on body "CRM Apps Reputation Websites Forms CRM Email Social Content Ads Intelligence Fi…" at bounding box center [488, 243] width 976 height 487
type input "1839-102 - Work Order"
click at [478, 271] on textarea "Location of Work to be Completed: Resident Information has been updated?: Speci…" at bounding box center [488, 280] width 344 height 52
click at [483, 266] on textarea "Location of Work to be Completed: Resident Information has been updated?: Speci…" at bounding box center [488, 280] width 344 height 52
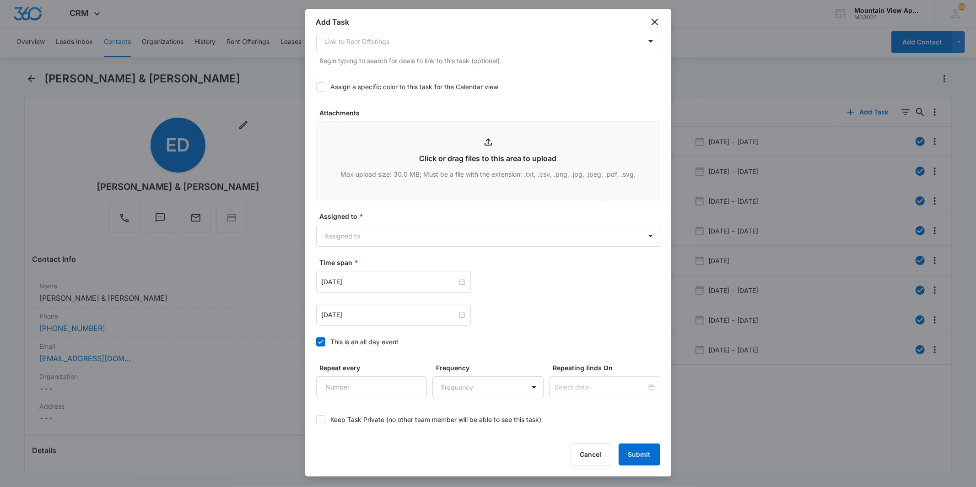
scroll to position [406, 0]
type textarea "Location of Work to be Completed: Various Location Resident Information has bee…"
click at [427, 239] on body "CRM Apps Reputation Websites Forms CRM Email Social Content Ads Intelligence Fi…" at bounding box center [488, 243] width 976 height 487
type input "main"
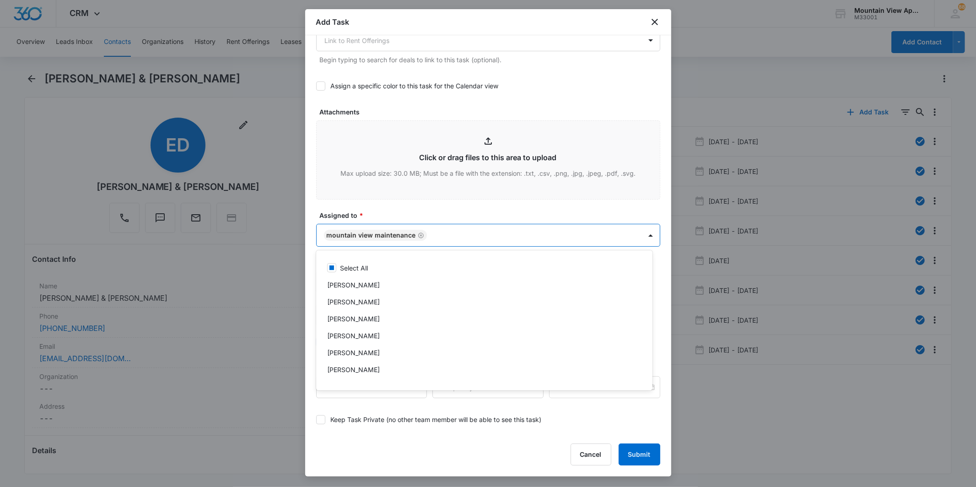
click at [441, 211] on div at bounding box center [488, 243] width 976 height 487
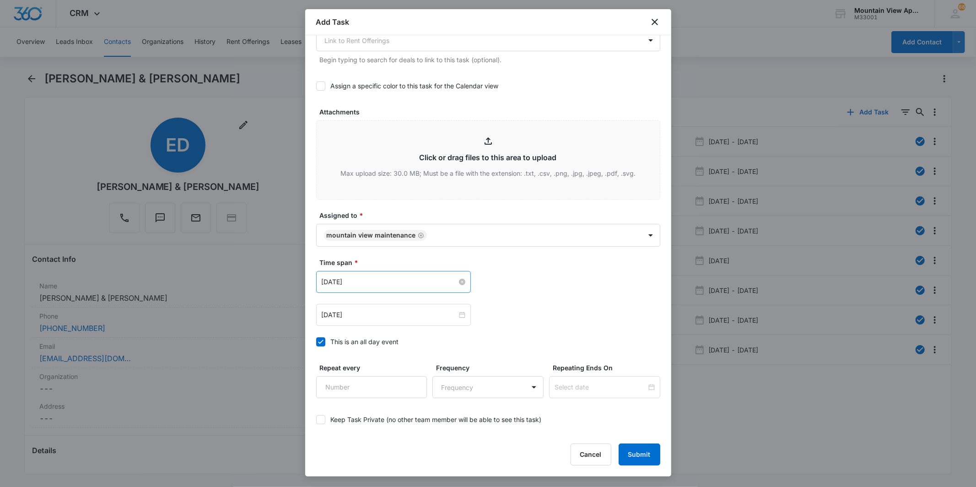
click at [372, 276] on div "May 16, 2023" at bounding box center [393, 282] width 155 height 22
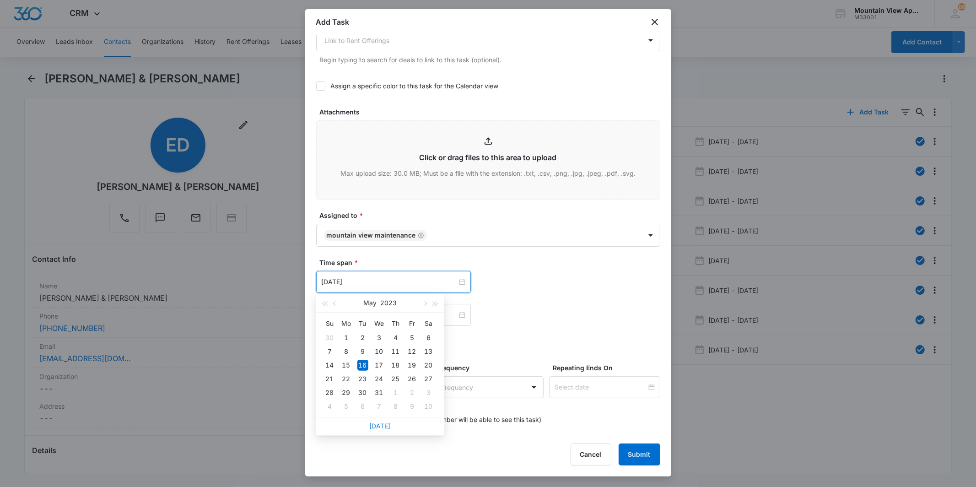
click at [376, 422] on link "Today" at bounding box center [380, 426] width 21 height 8
type input "[DATE]"
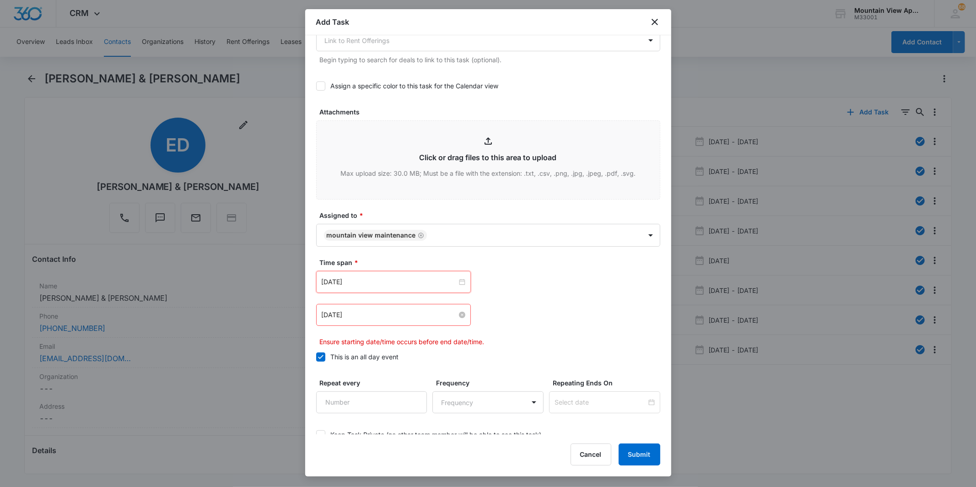
click at [392, 311] on input "May 16, 2023" at bounding box center [389, 315] width 135 height 10
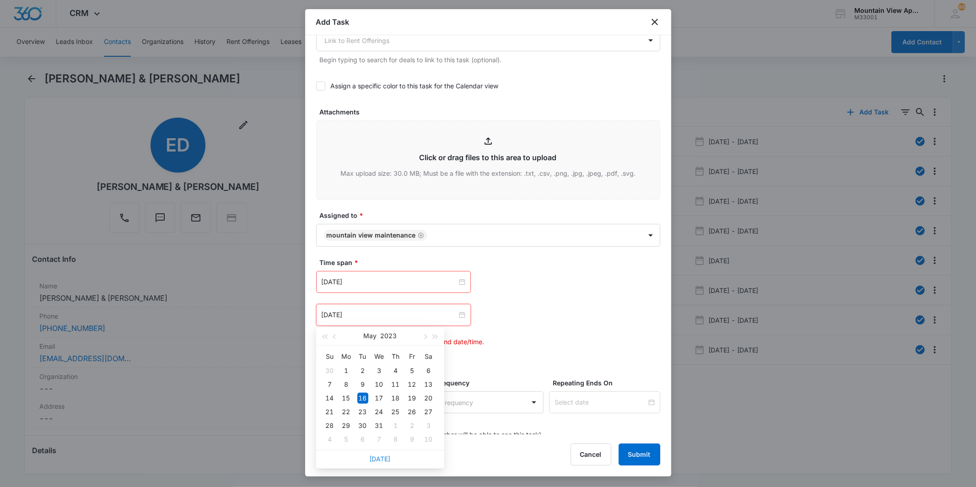
click at [389, 459] on div "Today" at bounding box center [380, 459] width 128 height 18
click at [385, 457] on link "Today" at bounding box center [380, 459] width 21 height 8
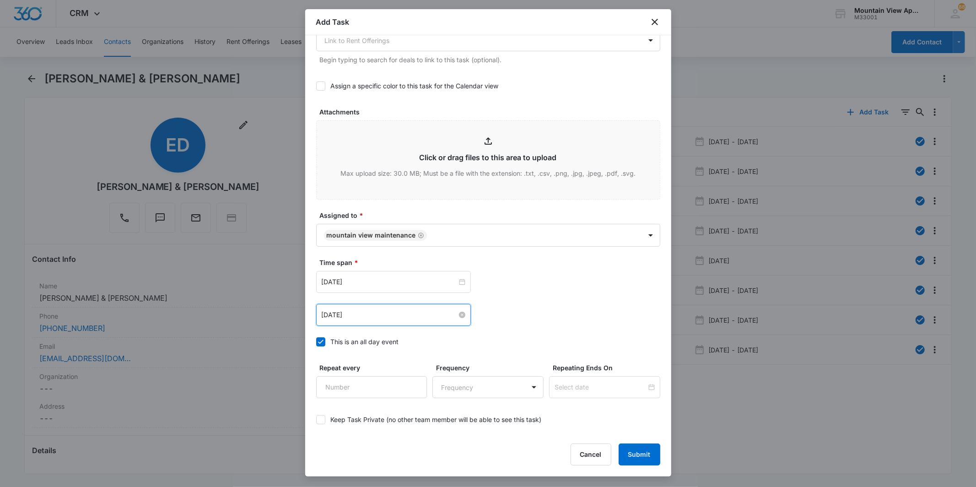
click at [385, 316] on input "[DATE]" at bounding box center [389, 315] width 135 height 10
type input "Oct 10, 2025"
drag, startPoint x: 405, startPoint y: 383, endPoint x: 412, endPoint y: 381, distance: 6.7
click at [405, 383] on td "10" at bounding box center [412, 385] width 16 height 14
click at [504, 317] on div "Oct 10, 2025 Oct 2025 Su Mo Tu We Th Fr Sa 28 29 30 1 2 3 4 5 6 7 8 9 10 11 12 …" at bounding box center [488, 315] width 344 height 22
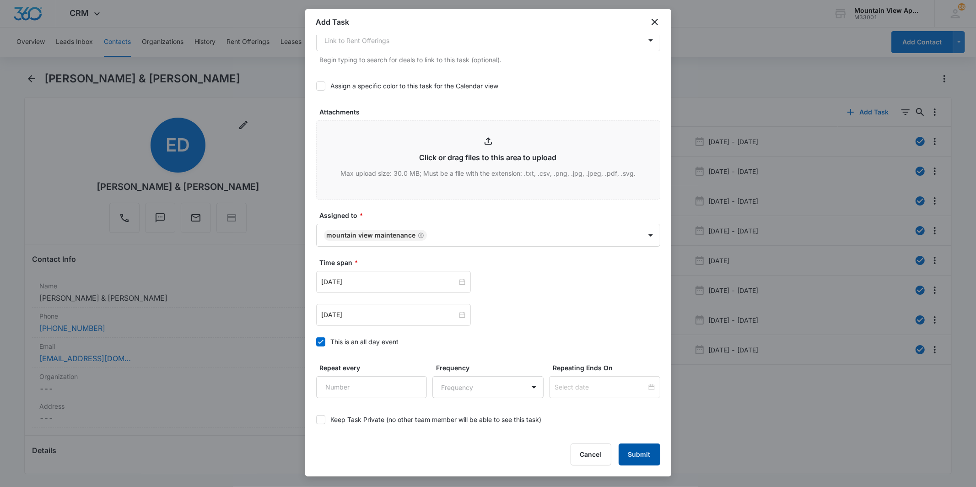
click at [641, 460] on button "Submit" at bounding box center [640, 454] width 42 height 22
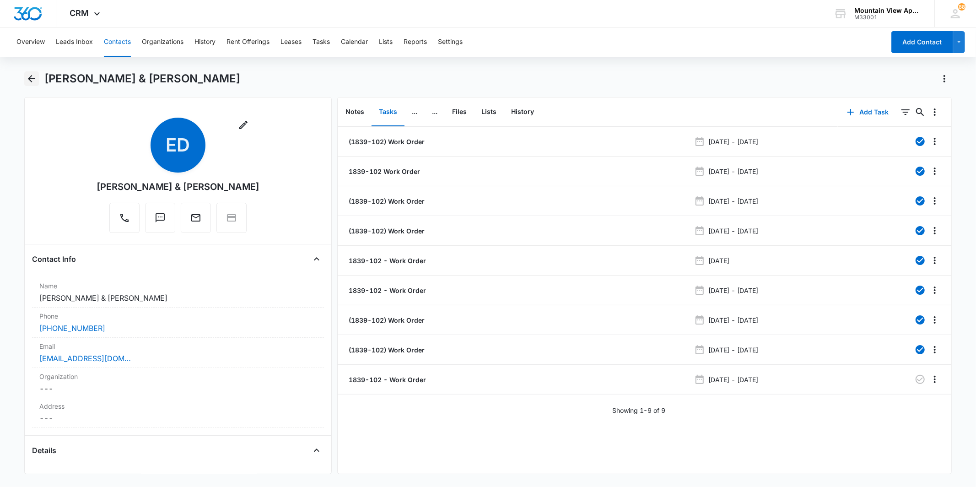
click at [35, 82] on icon "Back" at bounding box center [31, 78] width 11 height 11
